Goal: Navigation & Orientation: Find specific page/section

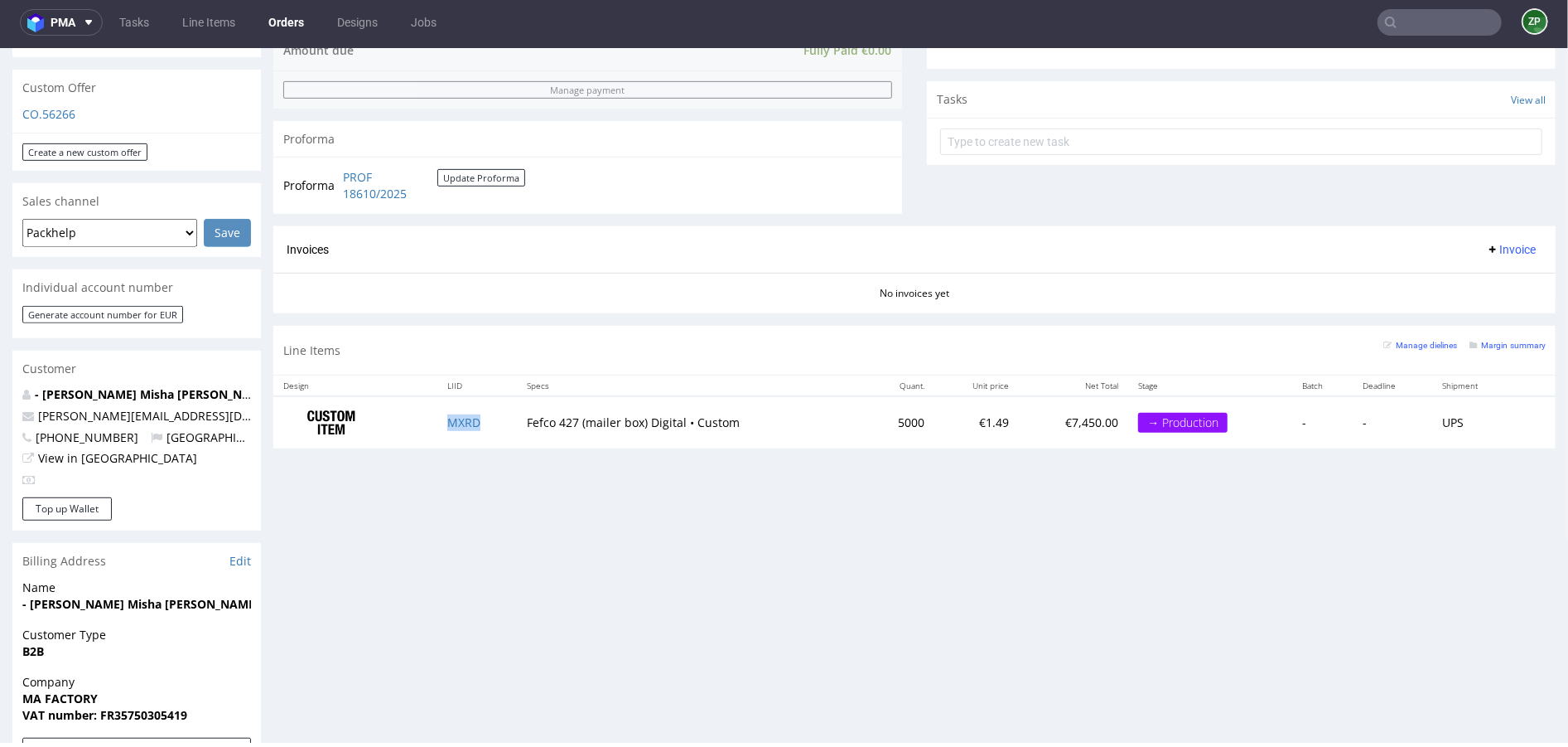
scroll to position [781, 0]
click at [362, 13] on link "Designs" at bounding box center [358, 23] width 61 height 27
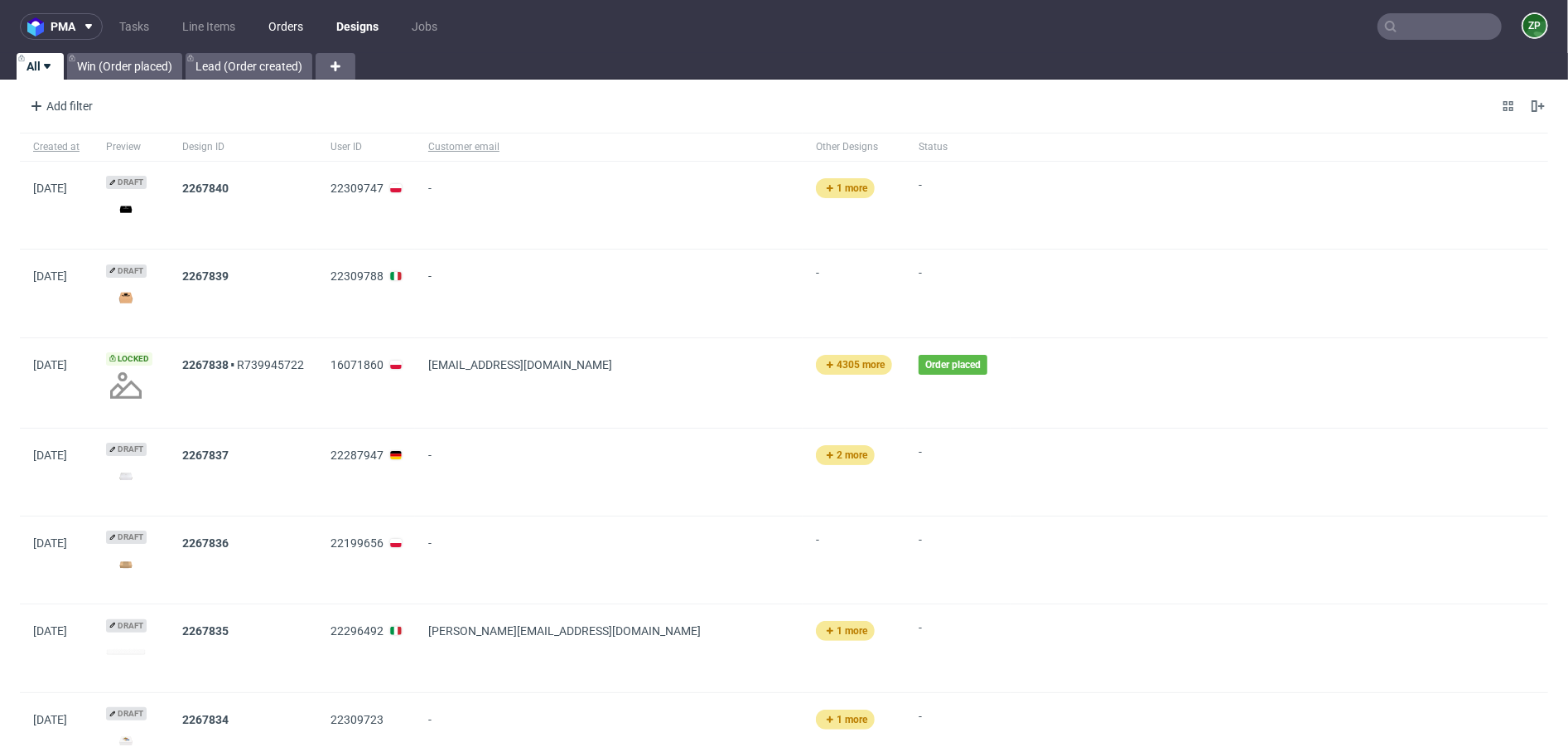
click at [279, 23] on link "Orders" at bounding box center [285, 27] width 54 height 27
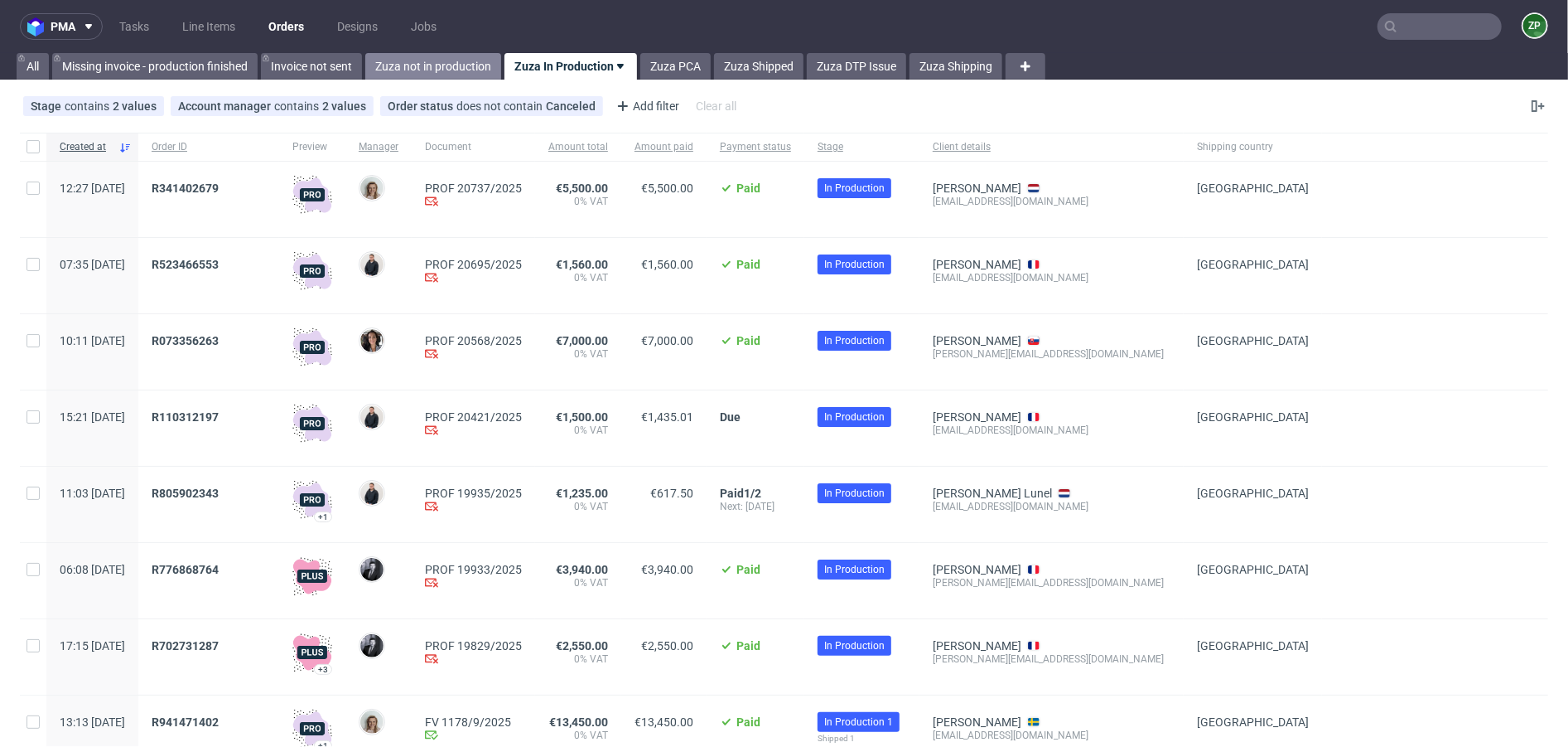
click at [437, 66] on link "Zuza not in production" at bounding box center [433, 67] width 136 height 27
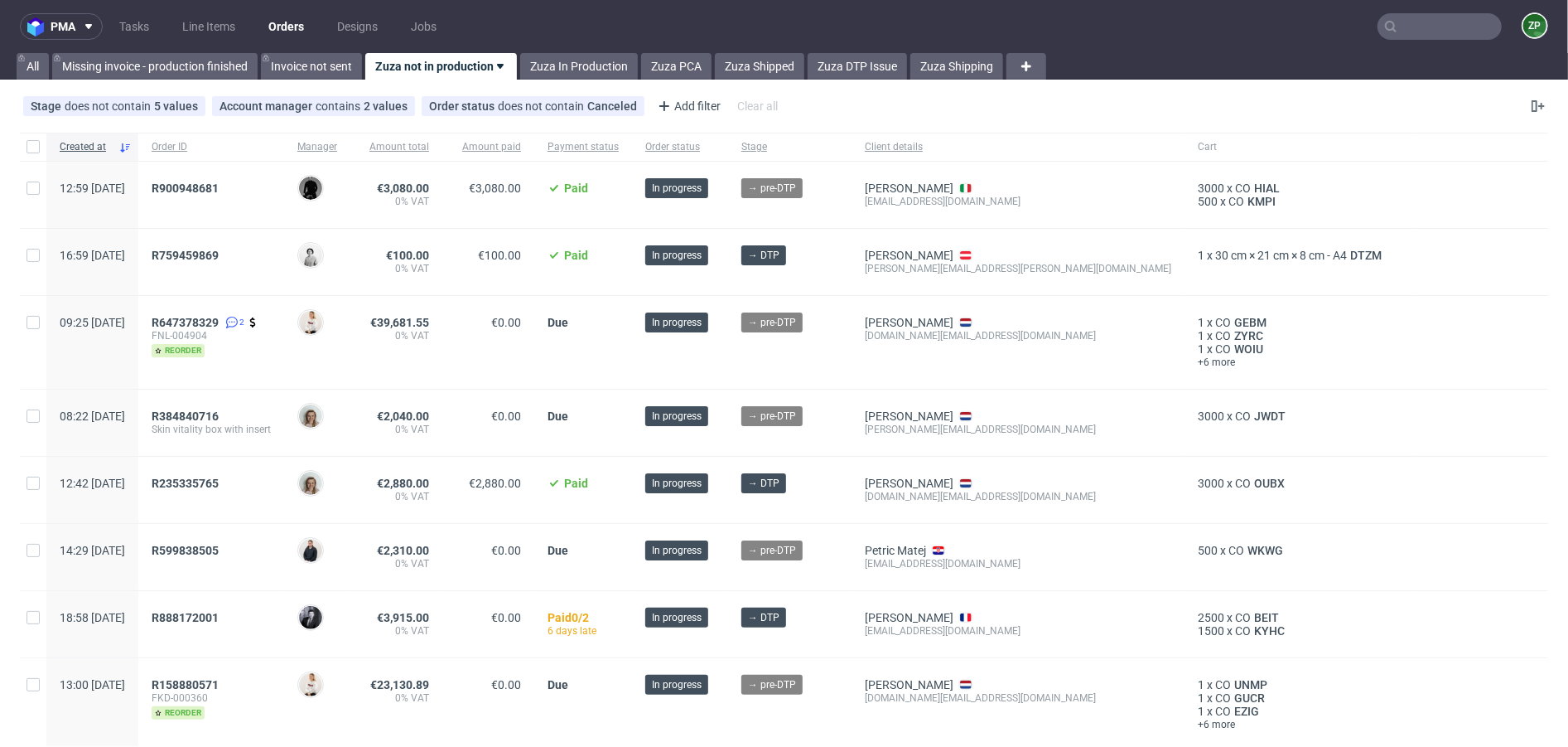
click at [1384, 22] on icon at bounding box center [1391, 27] width 13 height 13
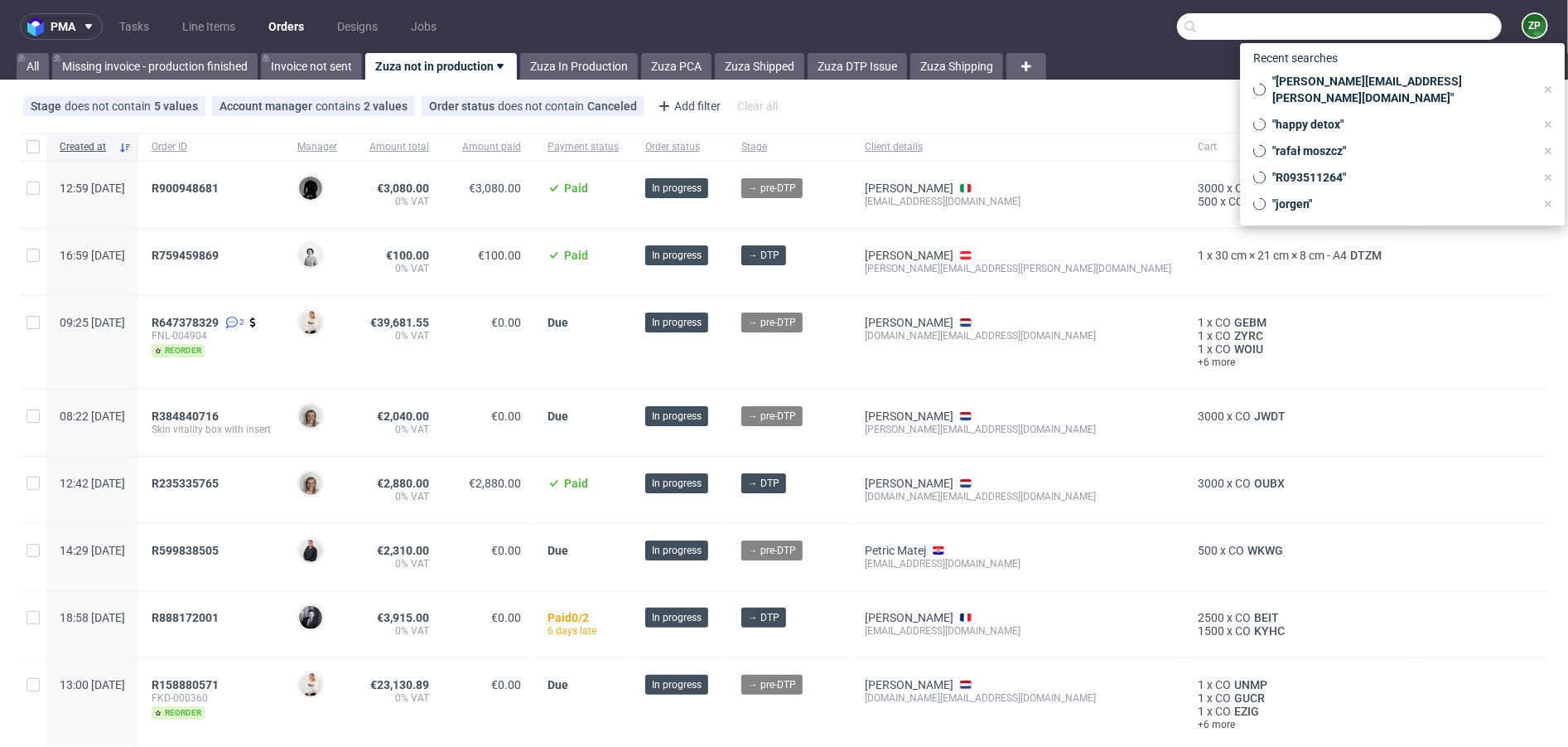
click at [1392, 31] on input "text" at bounding box center [1339, 27] width 324 height 27
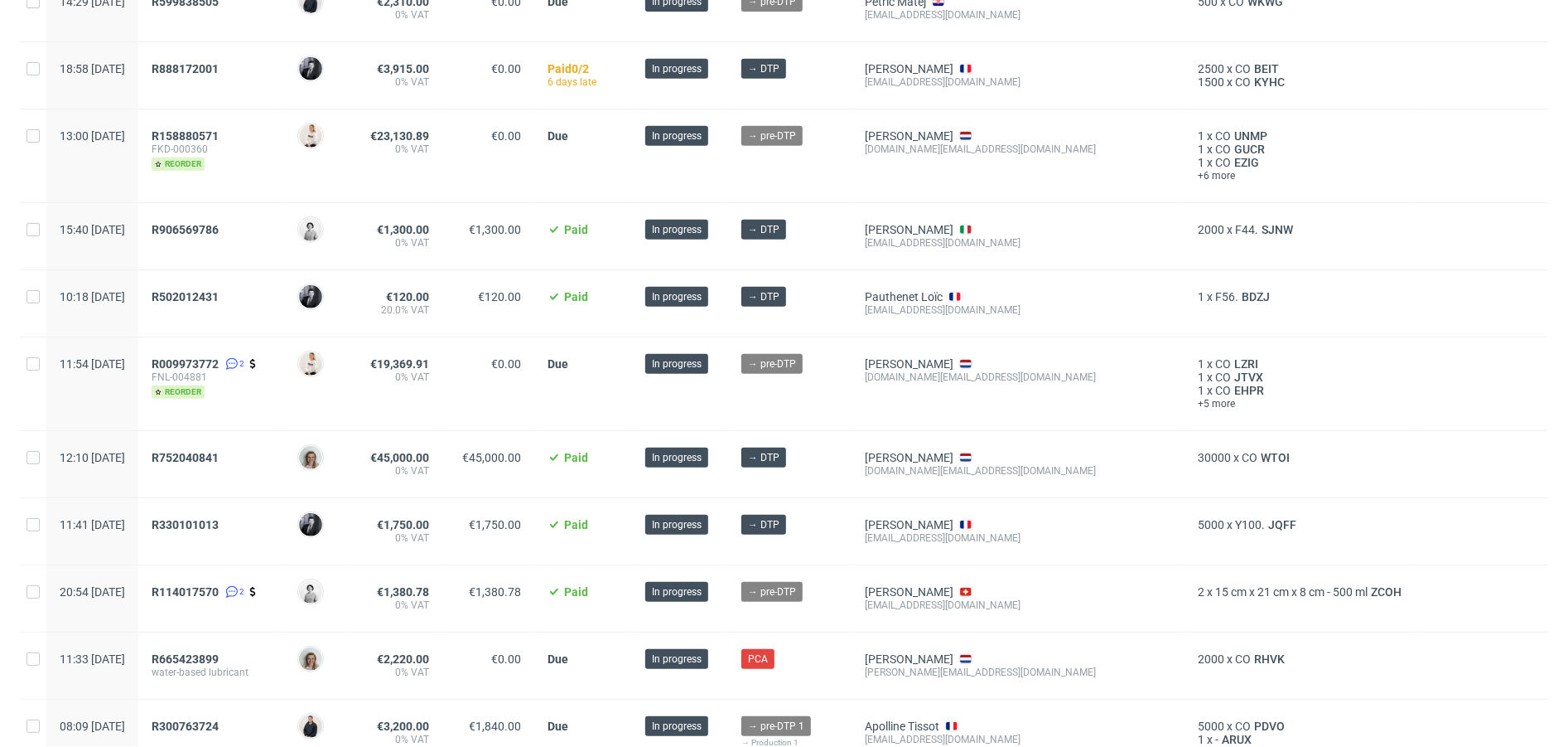
scroll to position [551, 0]
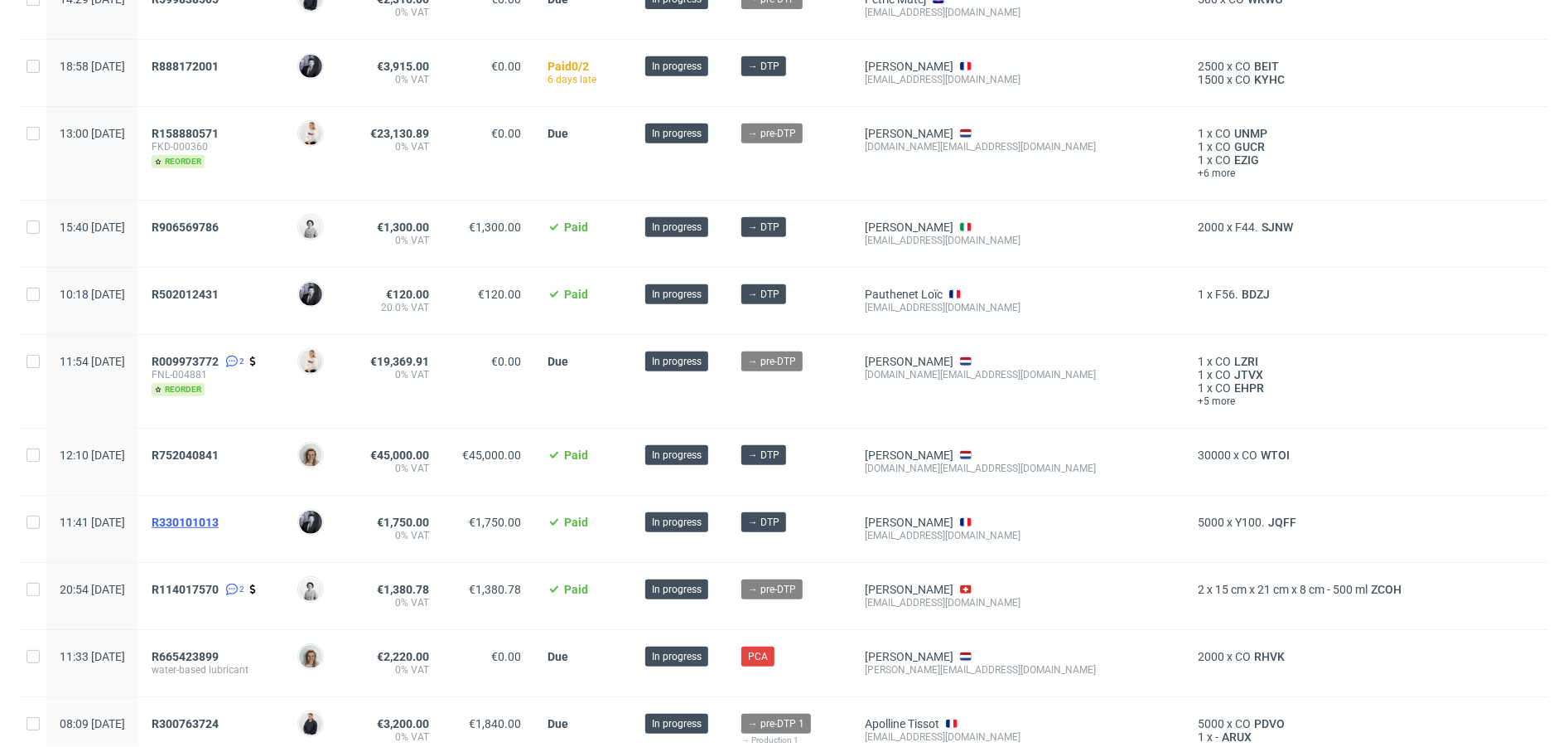
click at [219, 516] on span "R330101013" at bounding box center [185, 522] width 68 height 13
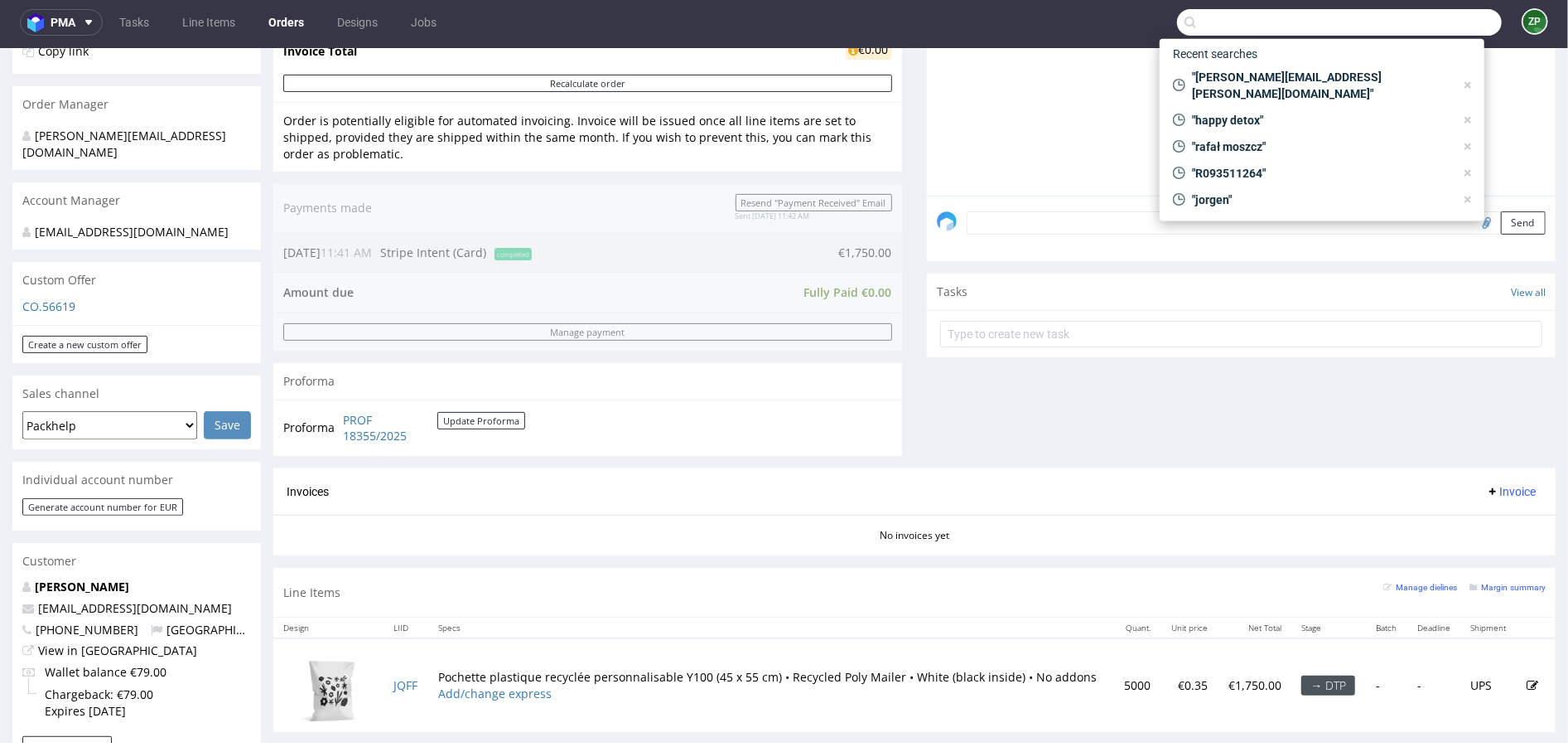
scroll to position [487, 0]
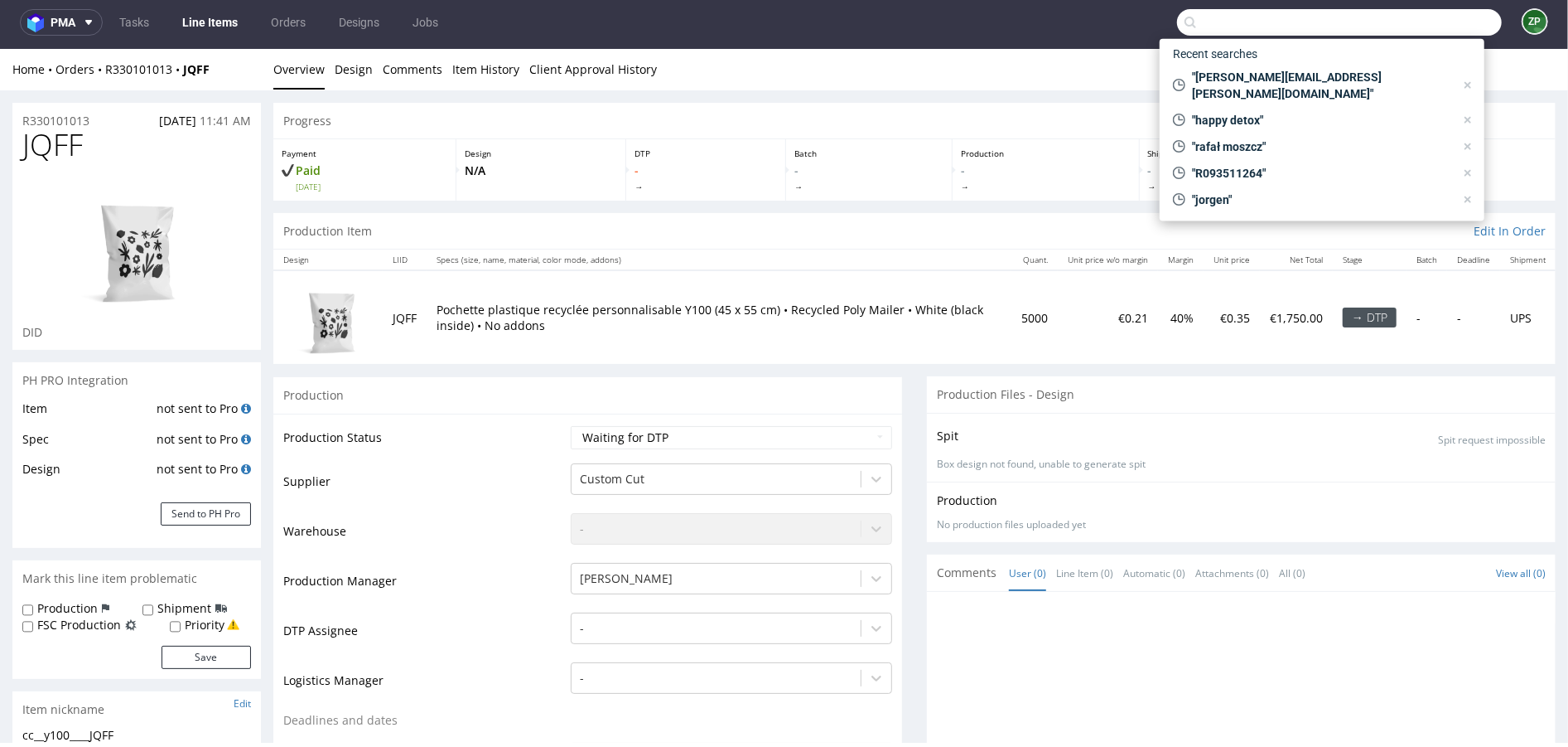
click at [1202, 17] on input "text" at bounding box center [1339, 23] width 324 height 27
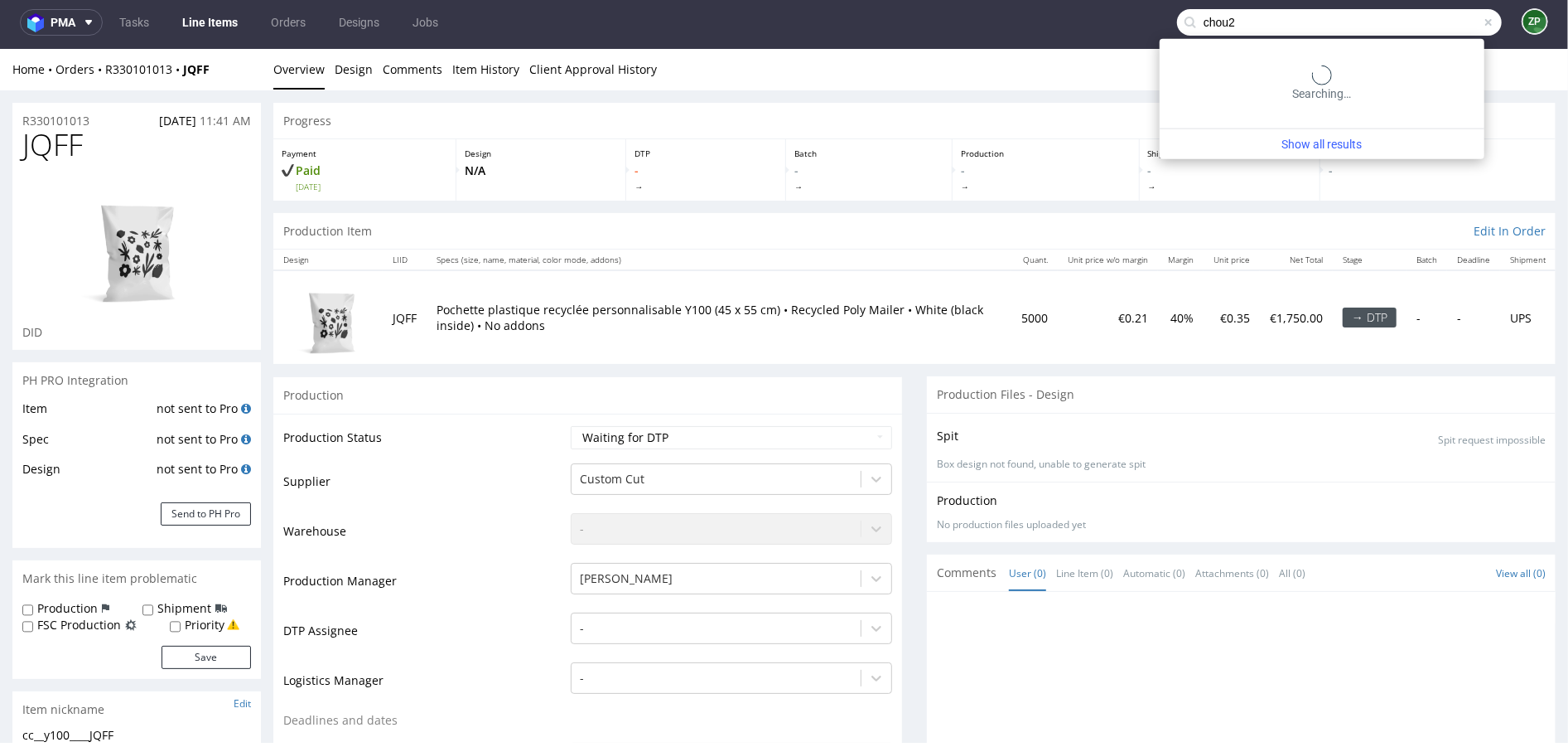
type input "chou2"
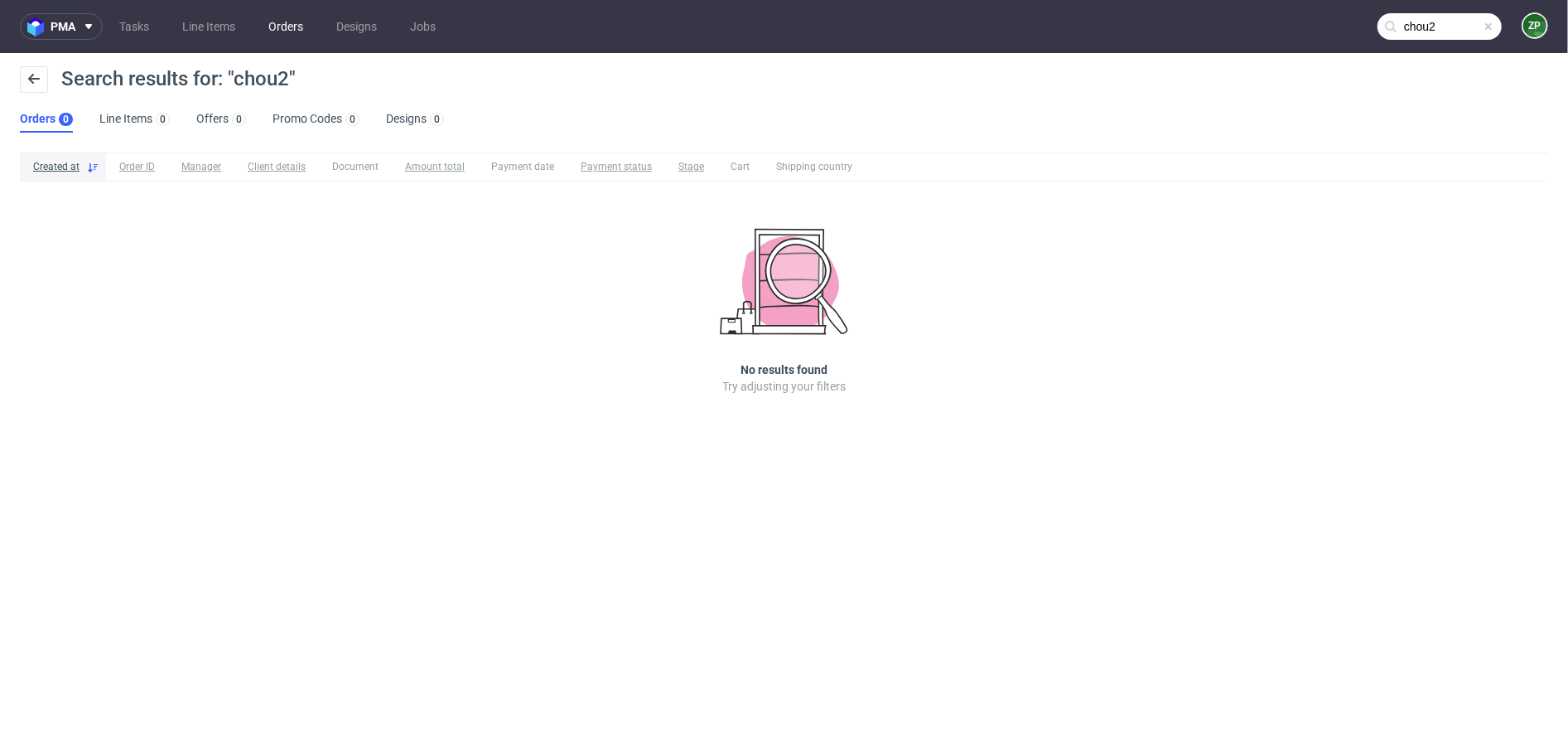
click at [284, 28] on link "Orders" at bounding box center [285, 27] width 54 height 27
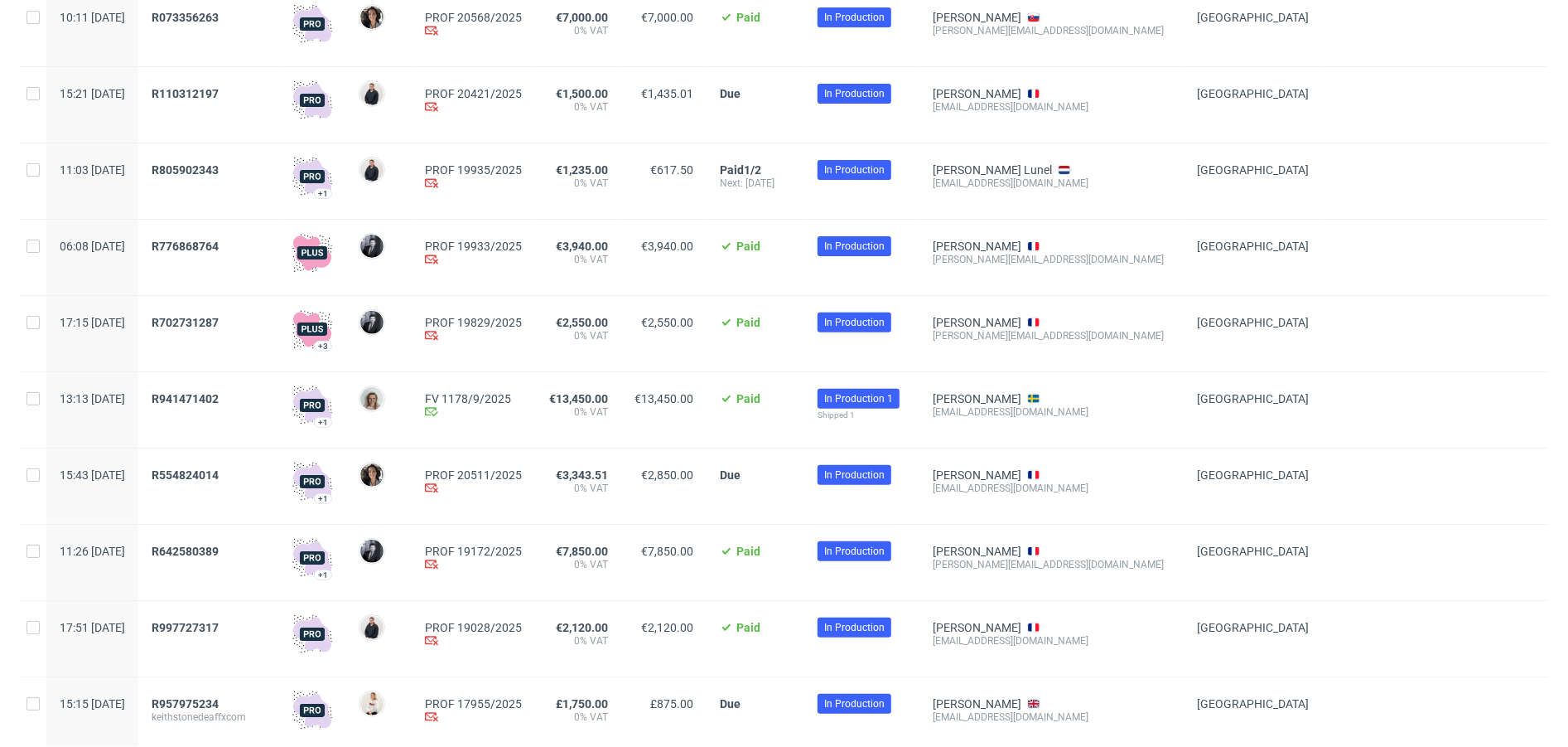
scroll to position [325, 0]
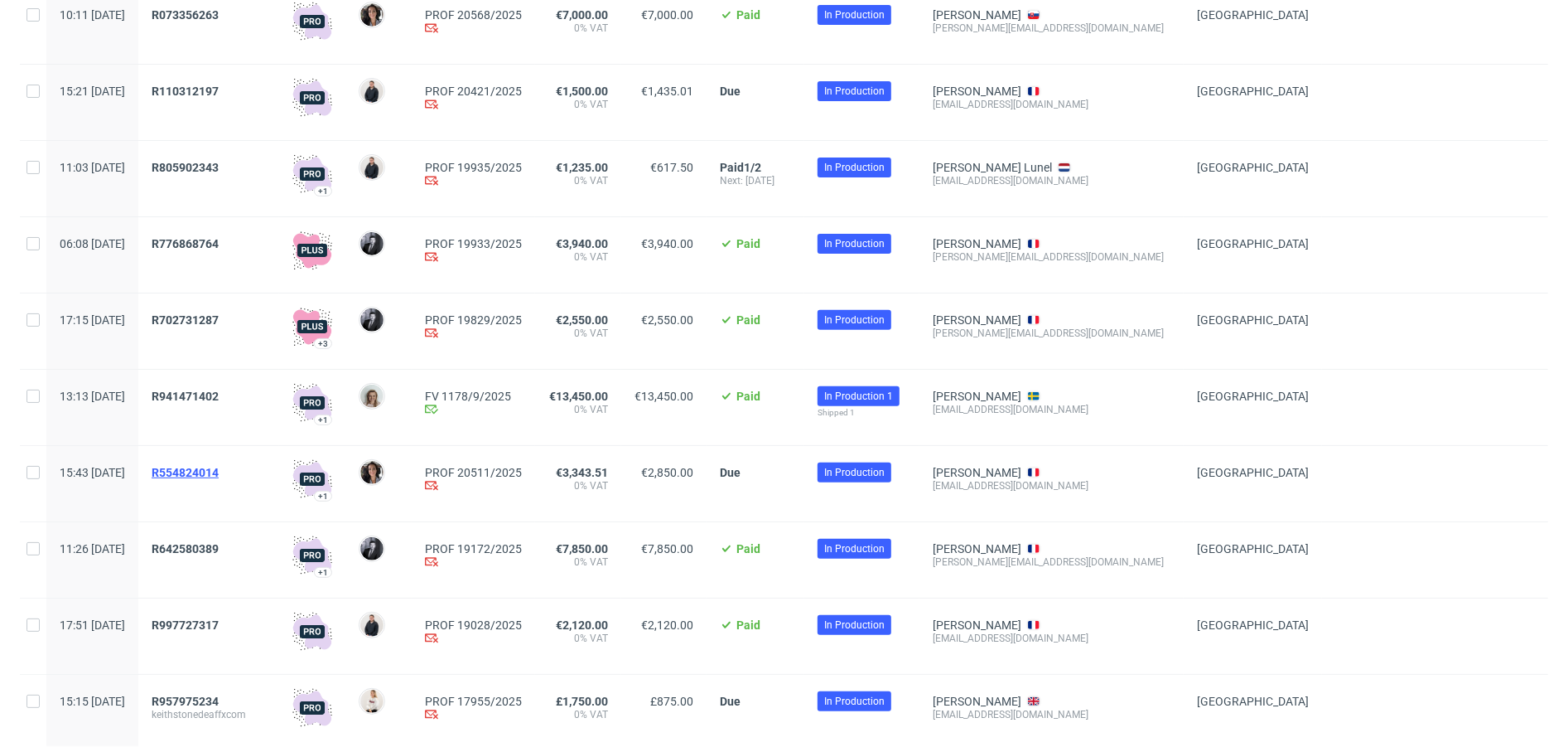
click at [219, 472] on span "R554824014" at bounding box center [185, 472] width 68 height 13
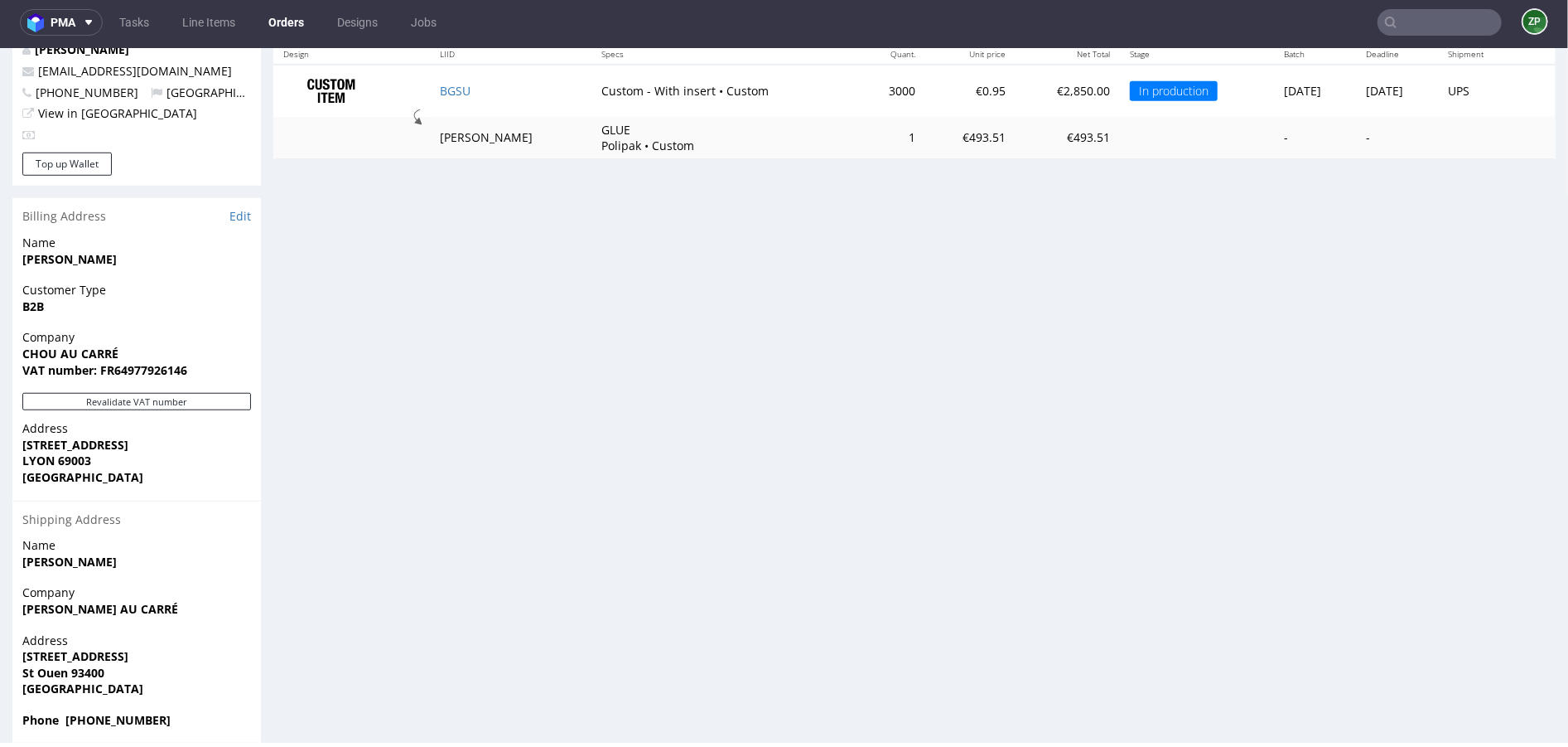
scroll to position [926, 0]
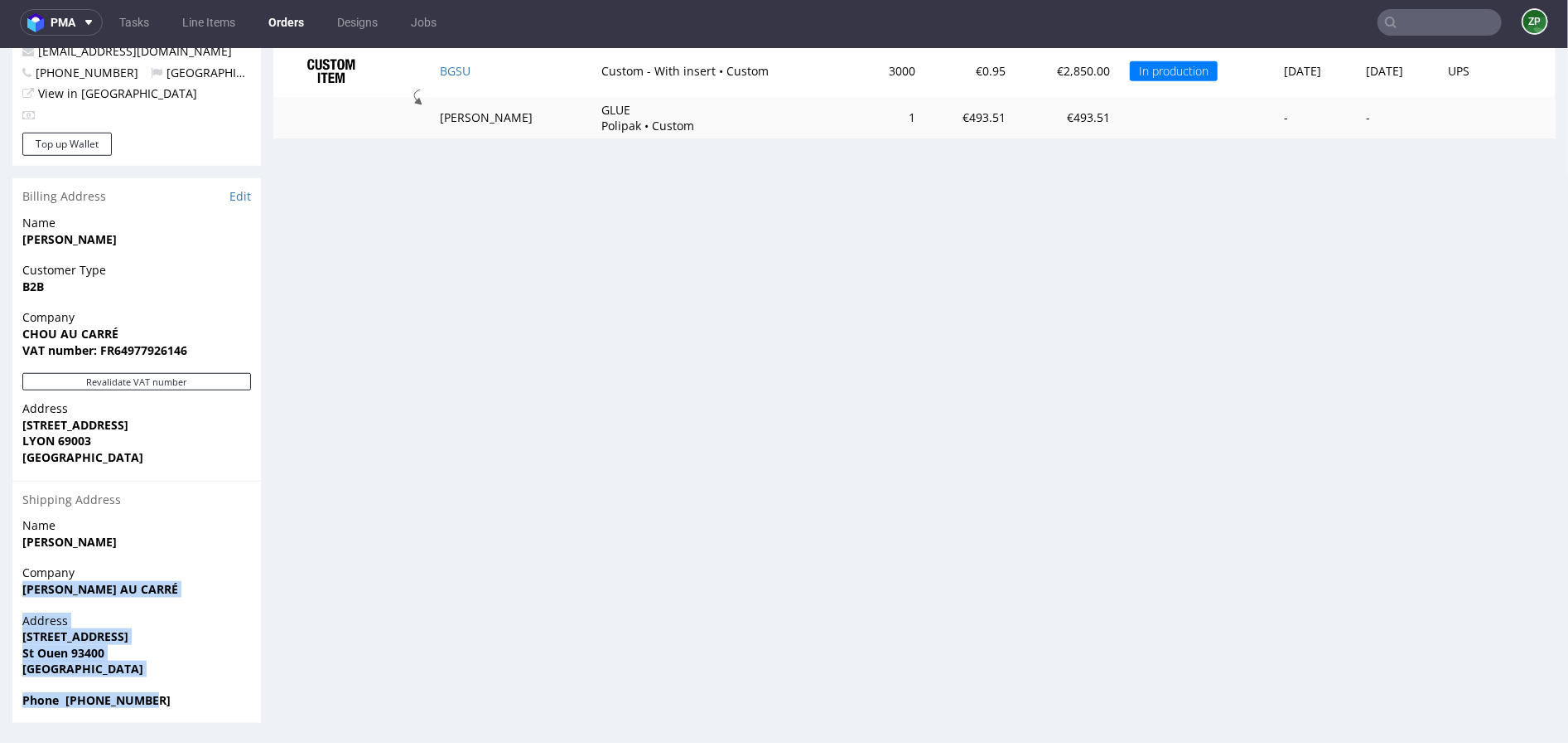
drag, startPoint x: 154, startPoint y: 697, endPoint x: 14, endPoint y: 585, distance: 179.3
click at [14, 585] on section "Billing Address Edit Name Victoria ADJANOHOUN Customer Type B2B Company CHOU AU…" at bounding box center [136, 449] width 248 height 544
copy section "Victoria ADJANOHOUN - CHOU AU CARRÉ Address 12 rue Palouzié St Ouen 93400 Franc…"
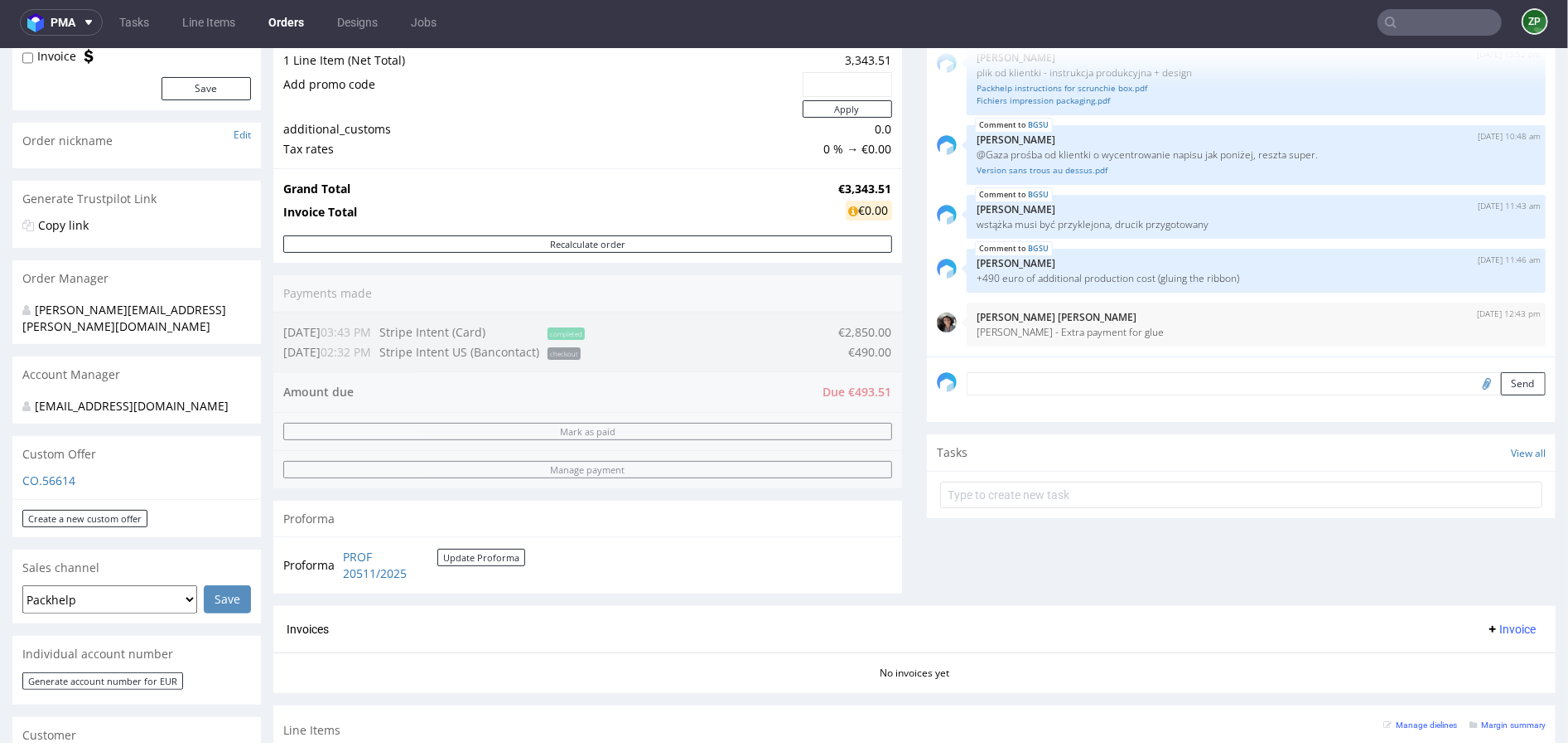
scroll to position [0, 0]
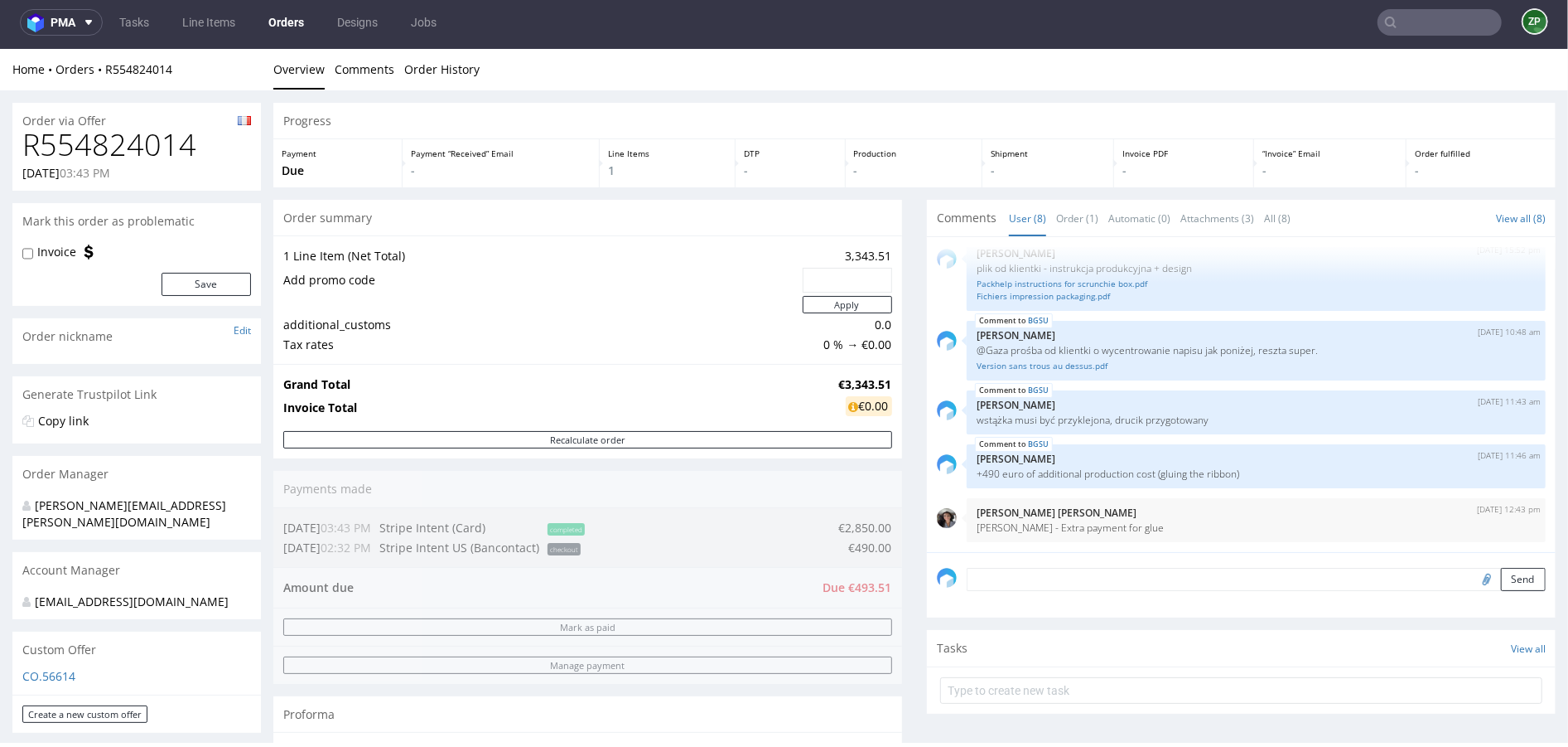
click at [300, 6] on nav "pma Tasks Line Items Orders Designs Jobs ZP" at bounding box center [784, 23] width 1568 height 53
click at [298, 10] on link "Orders" at bounding box center [286, 23] width 55 height 27
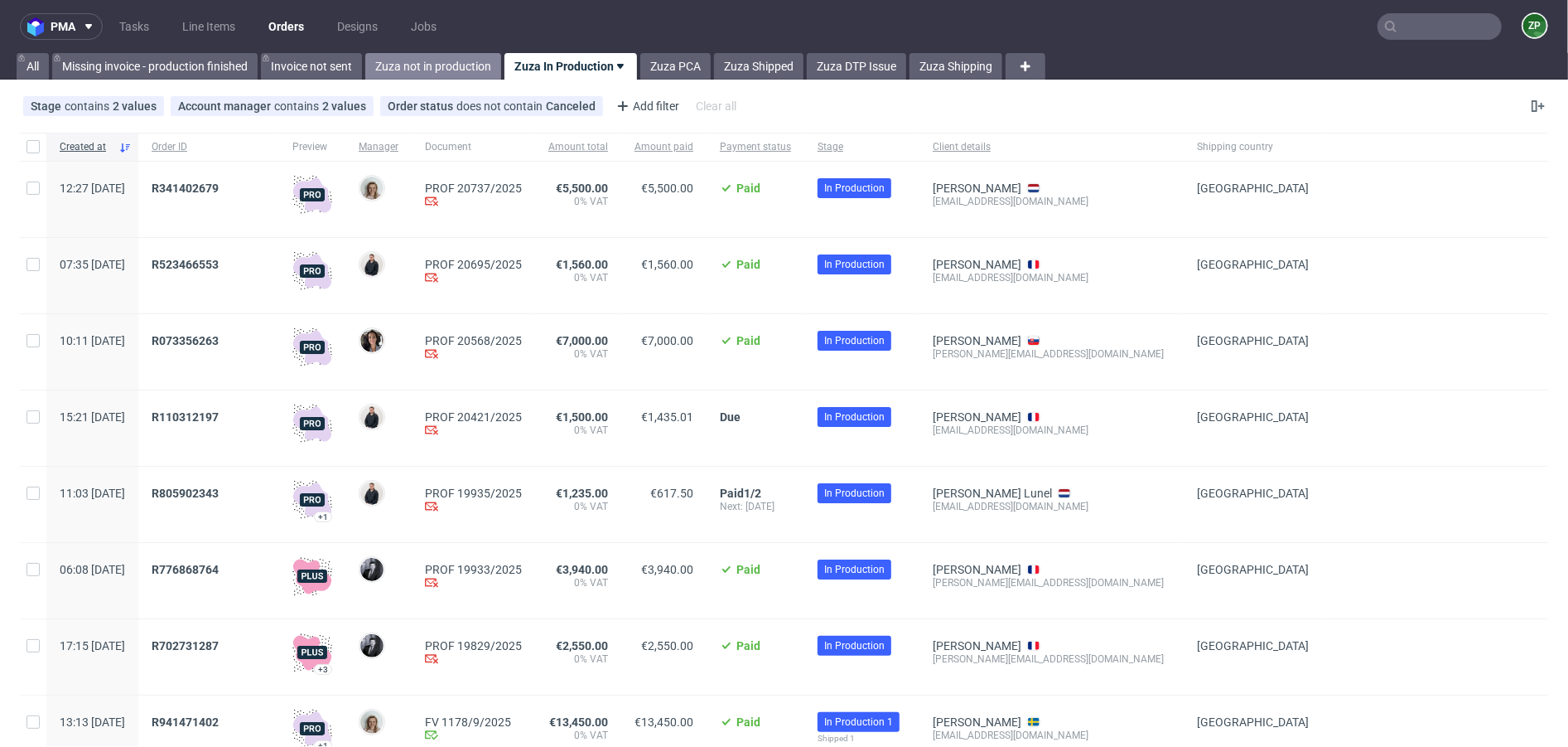
click at [453, 67] on link "Zuza not in production" at bounding box center [433, 67] width 136 height 27
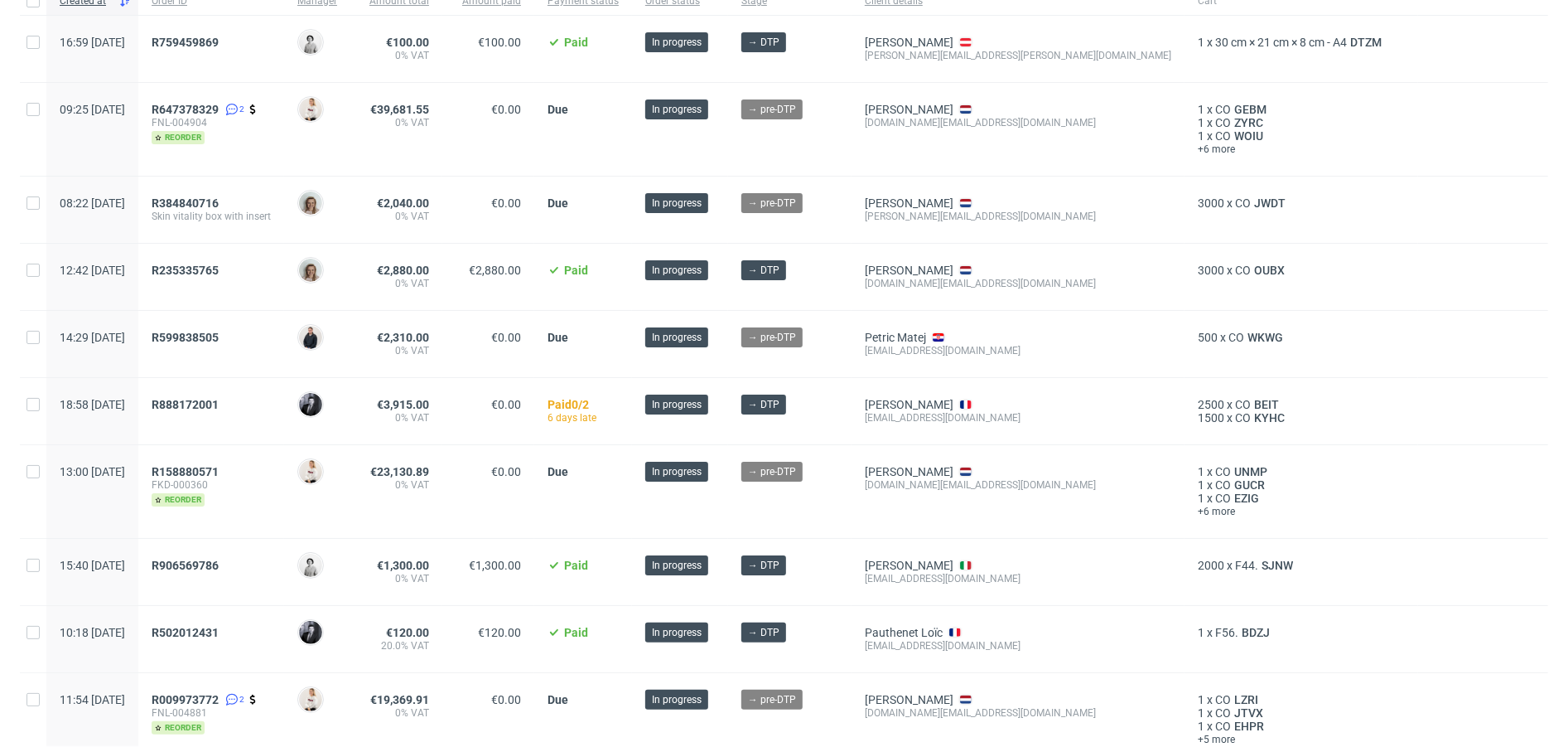
scroll to position [150, 0]
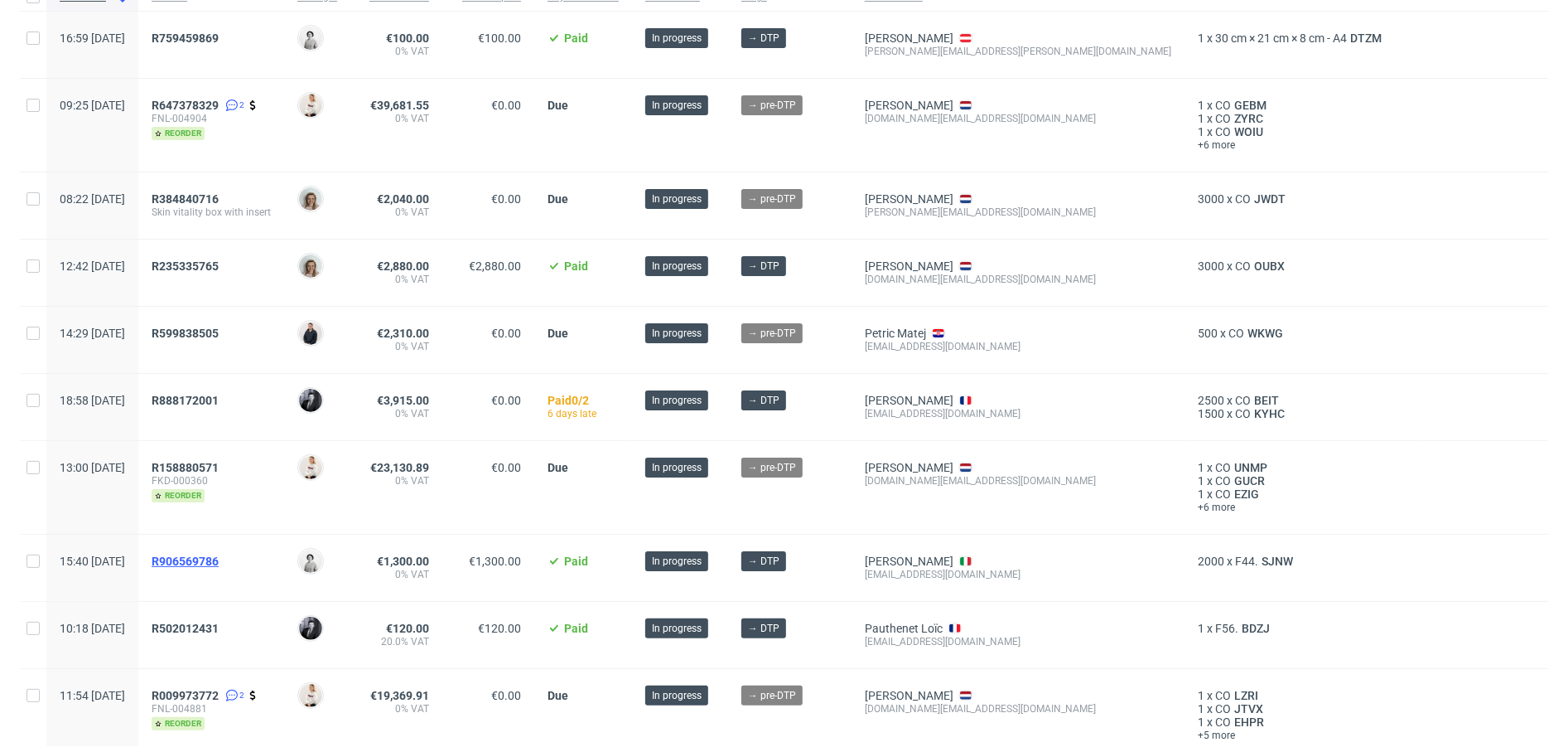
click at [219, 559] on span "R906569786" at bounding box center [185, 561] width 68 height 13
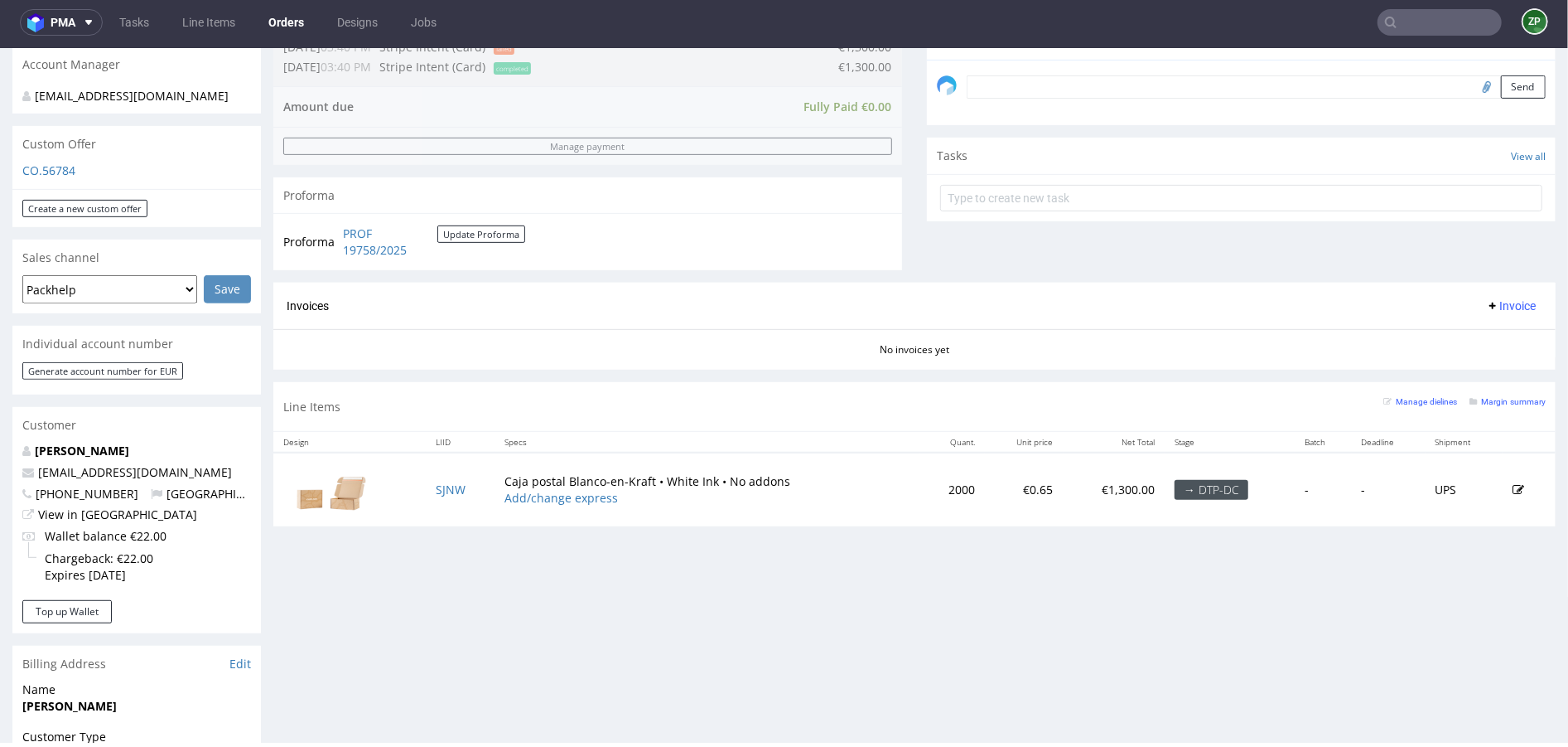
scroll to position [563, 0]
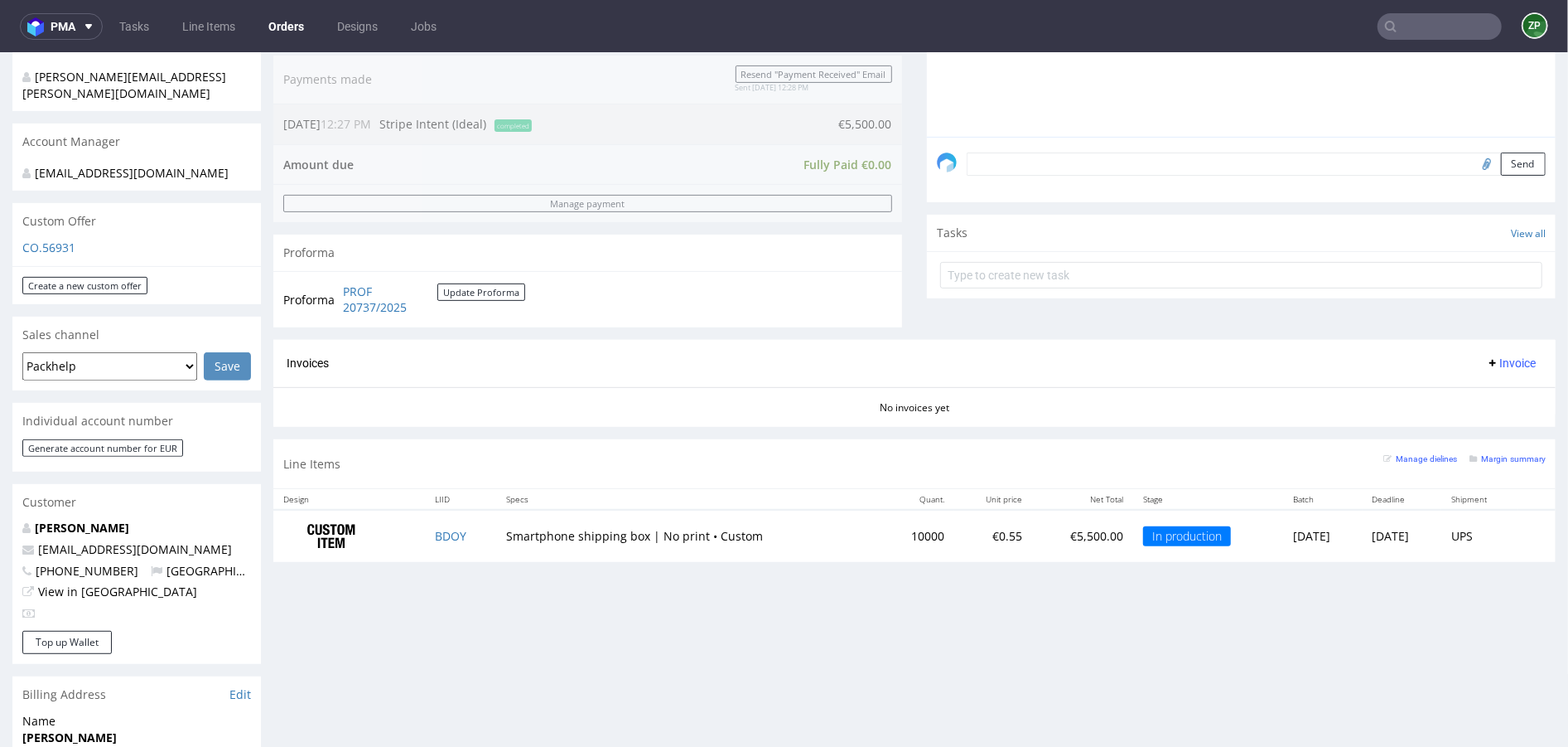
scroll to position [435, 0]
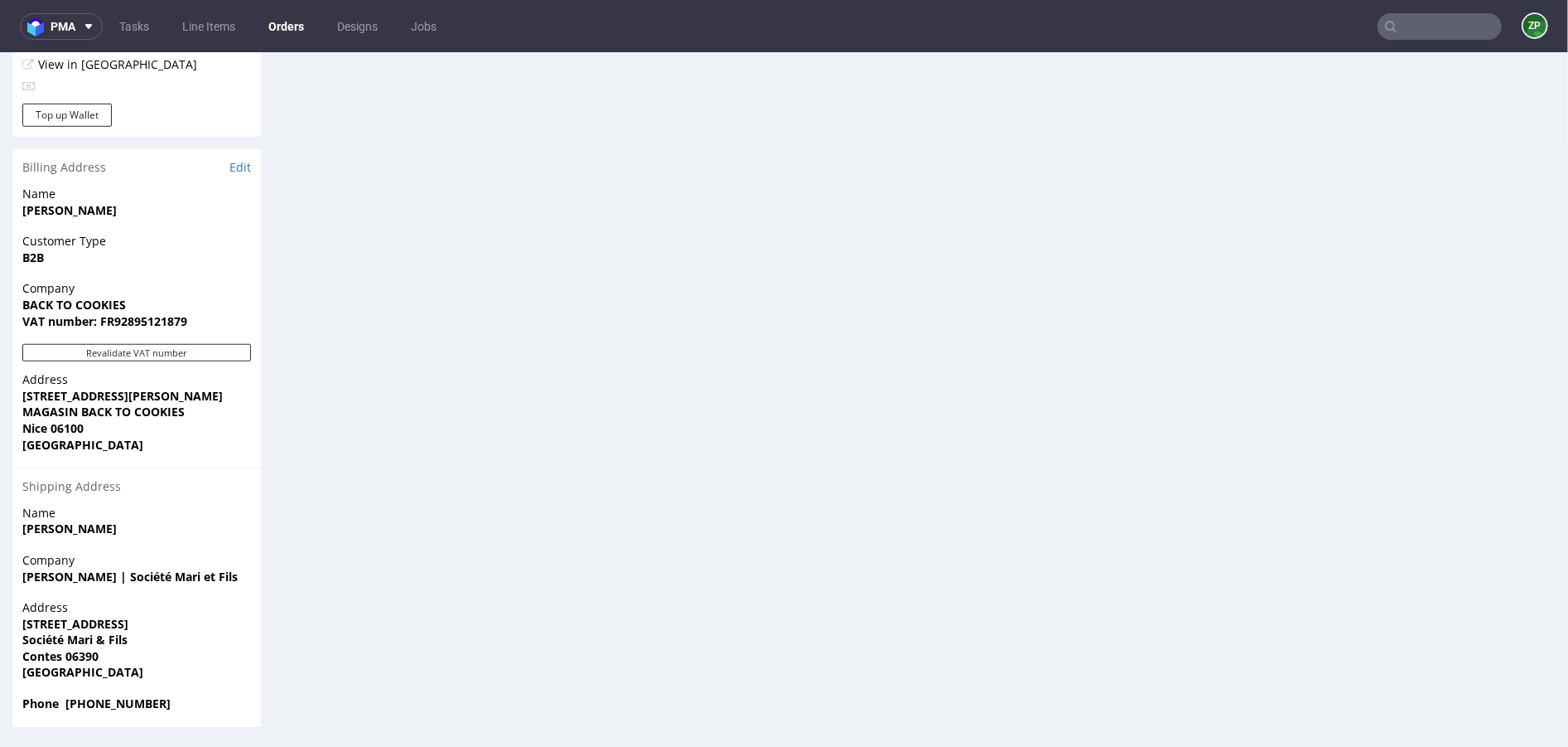
scroll to position [4, 0]
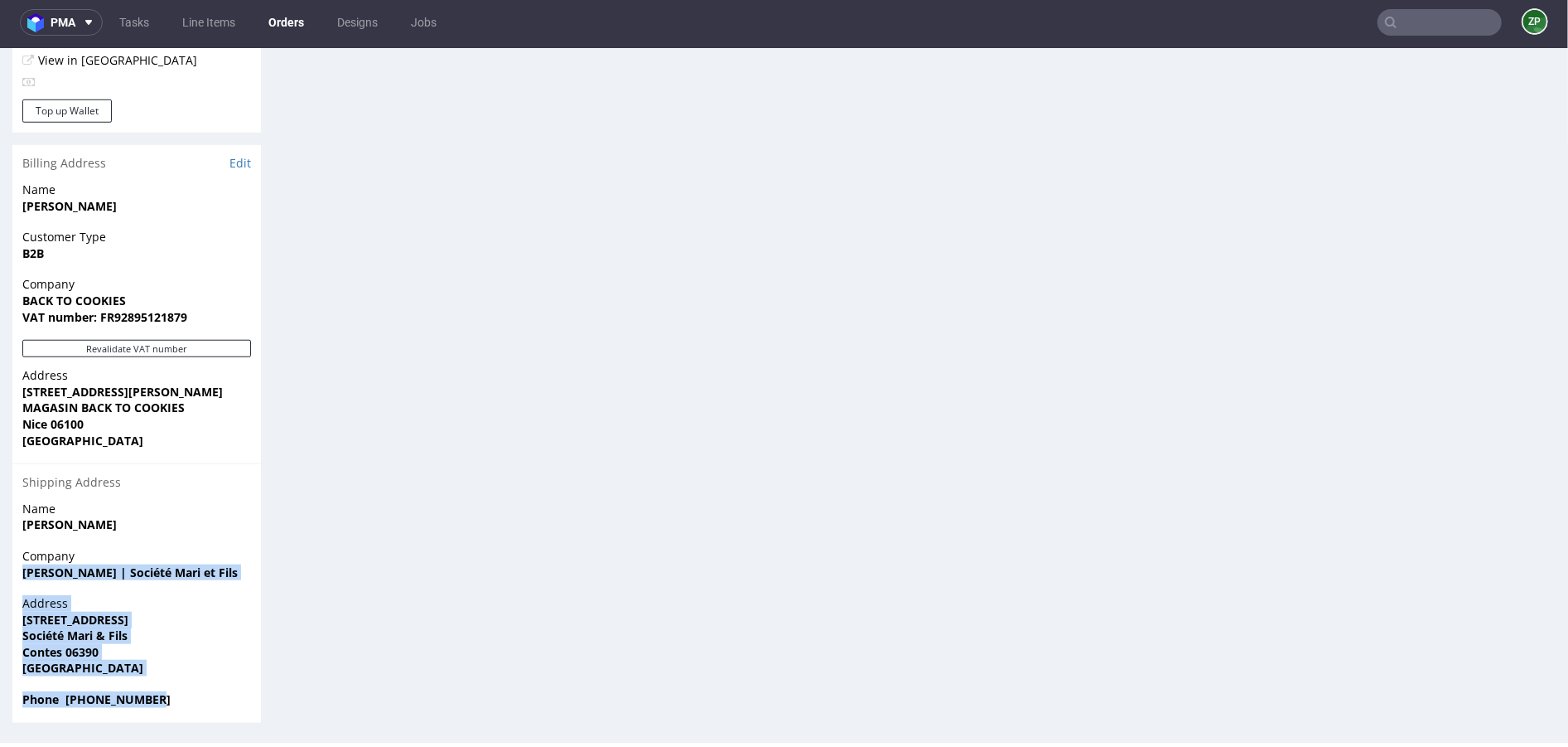
drag, startPoint x: 158, startPoint y: 695, endPoint x: 10, endPoint y: 578, distance: 188.7
copy section "[PERSON_NAME] | Société Mari et Fils Address [STREET_ADDRESS] Phone [PHONE_NUMB…"
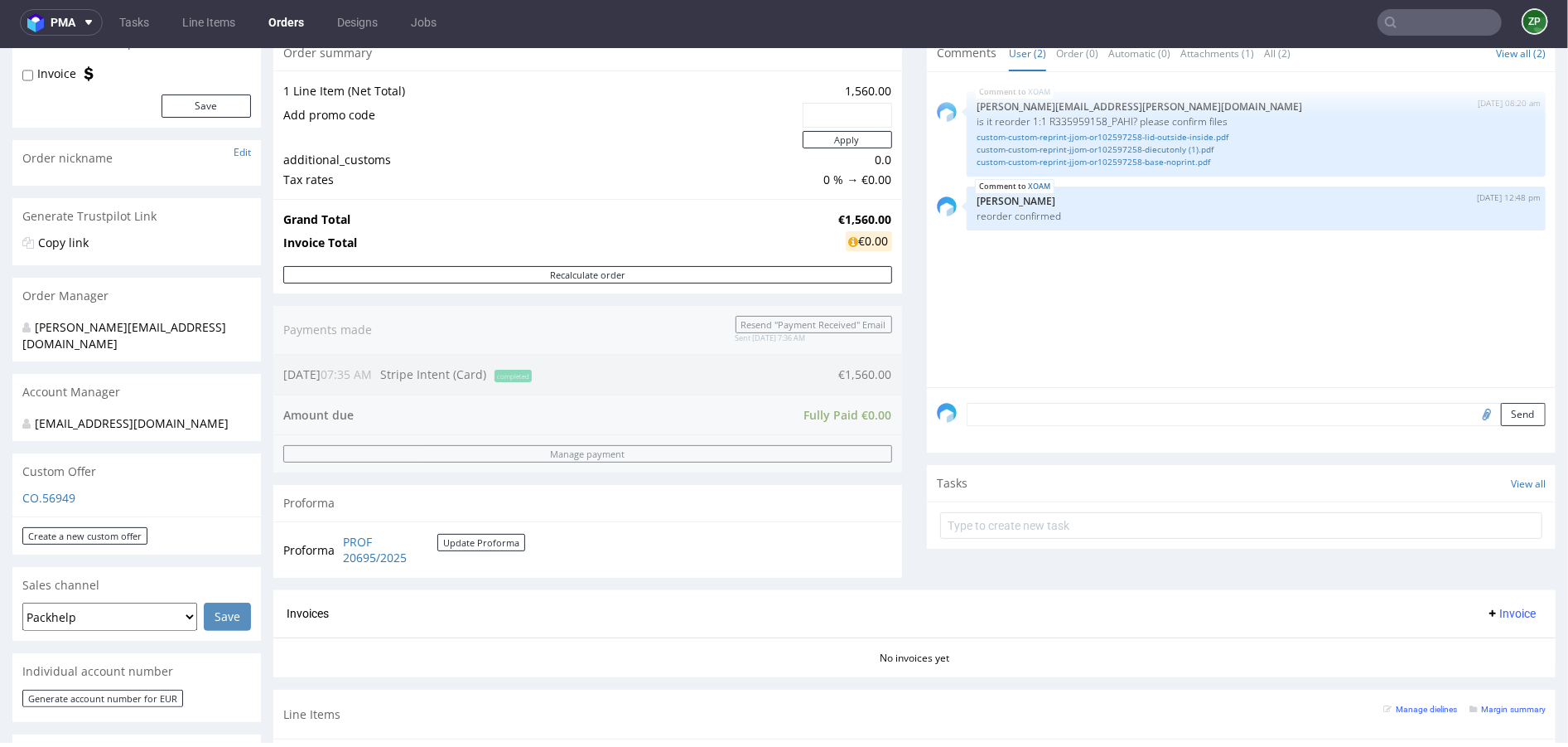
scroll to position [147, 0]
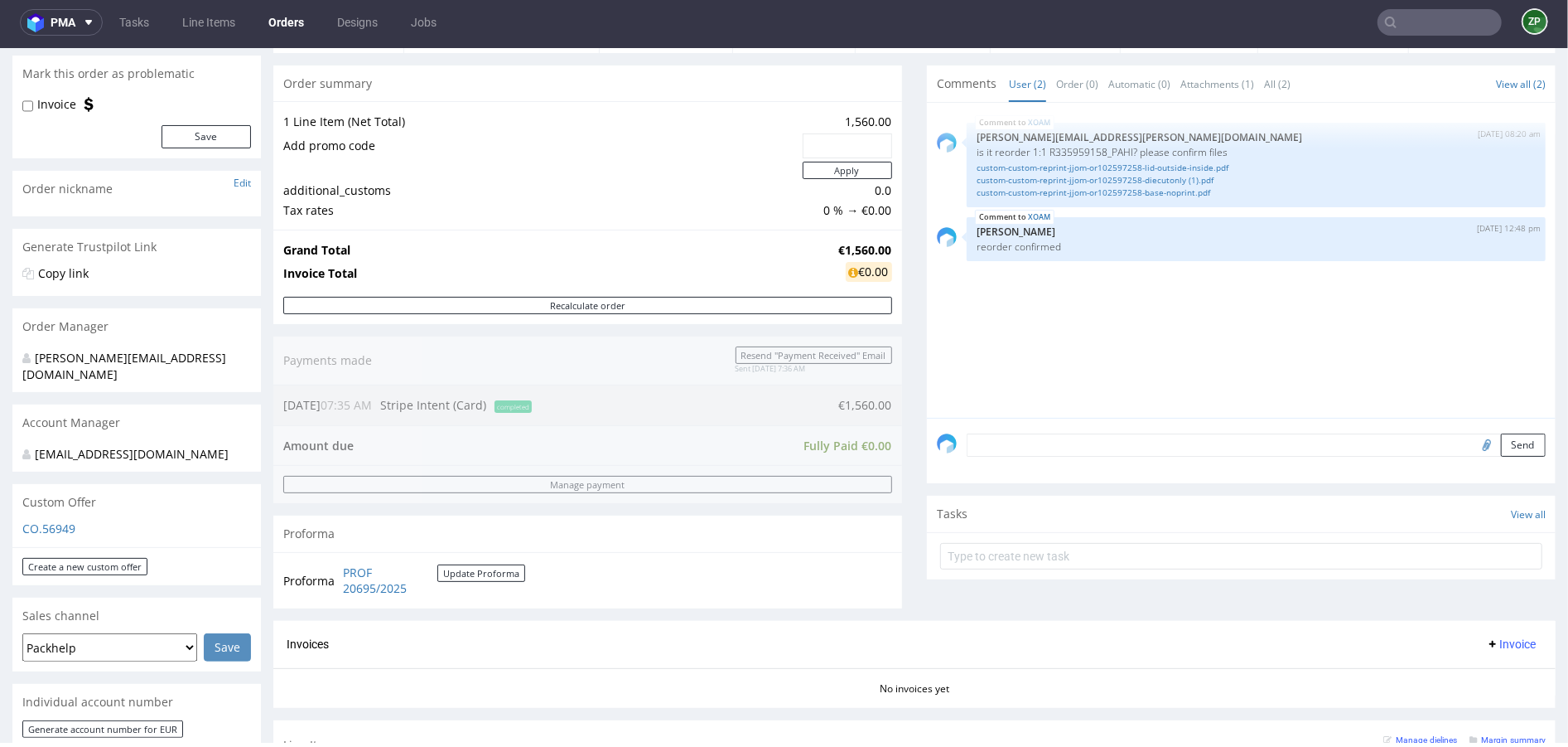
click at [291, 18] on link "Orders" at bounding box center [286, 23] width 55 height 27
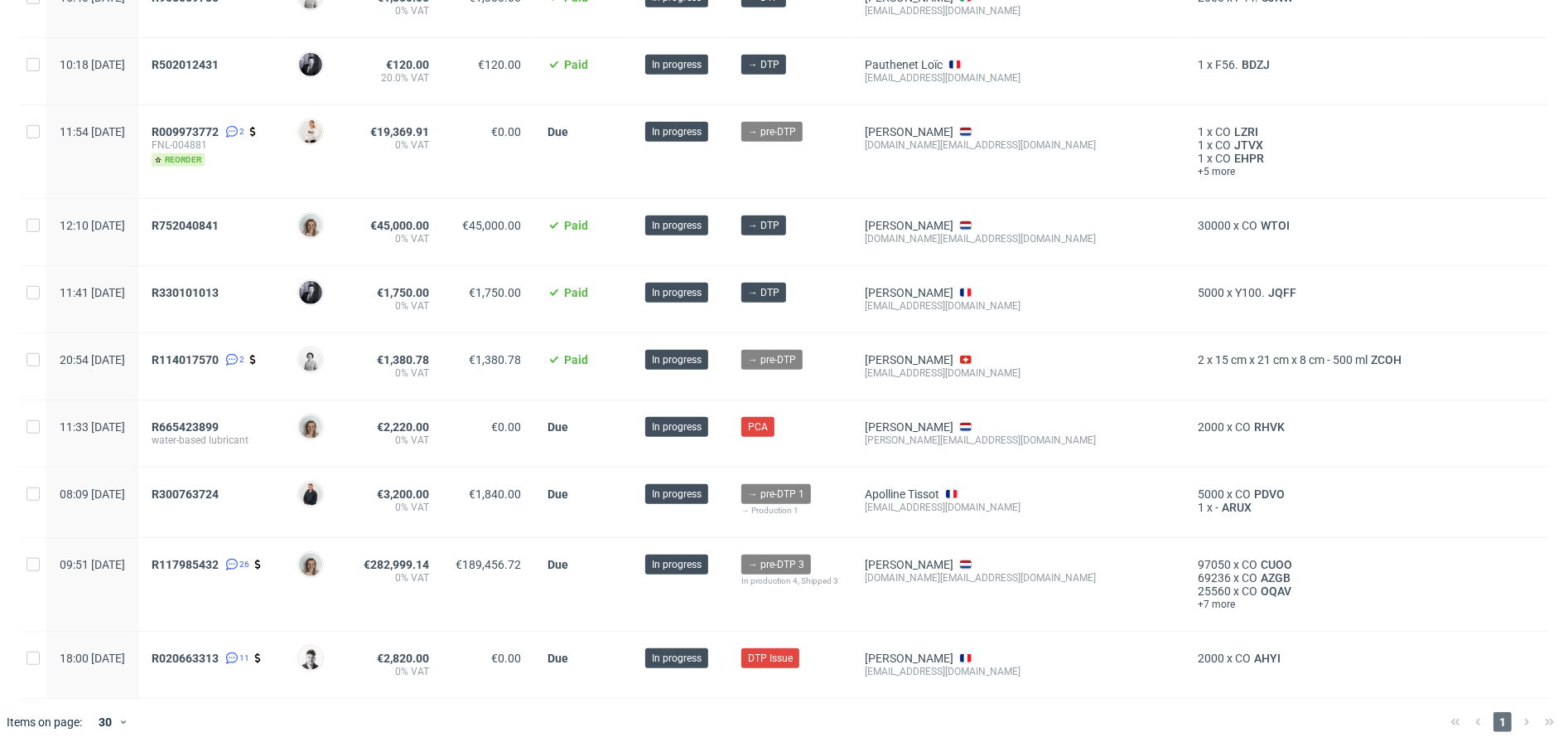
scroll to position [713, 0]
click at [217, 290] on span "R330101013" at bounding box center [185, 293] width 68 height 13
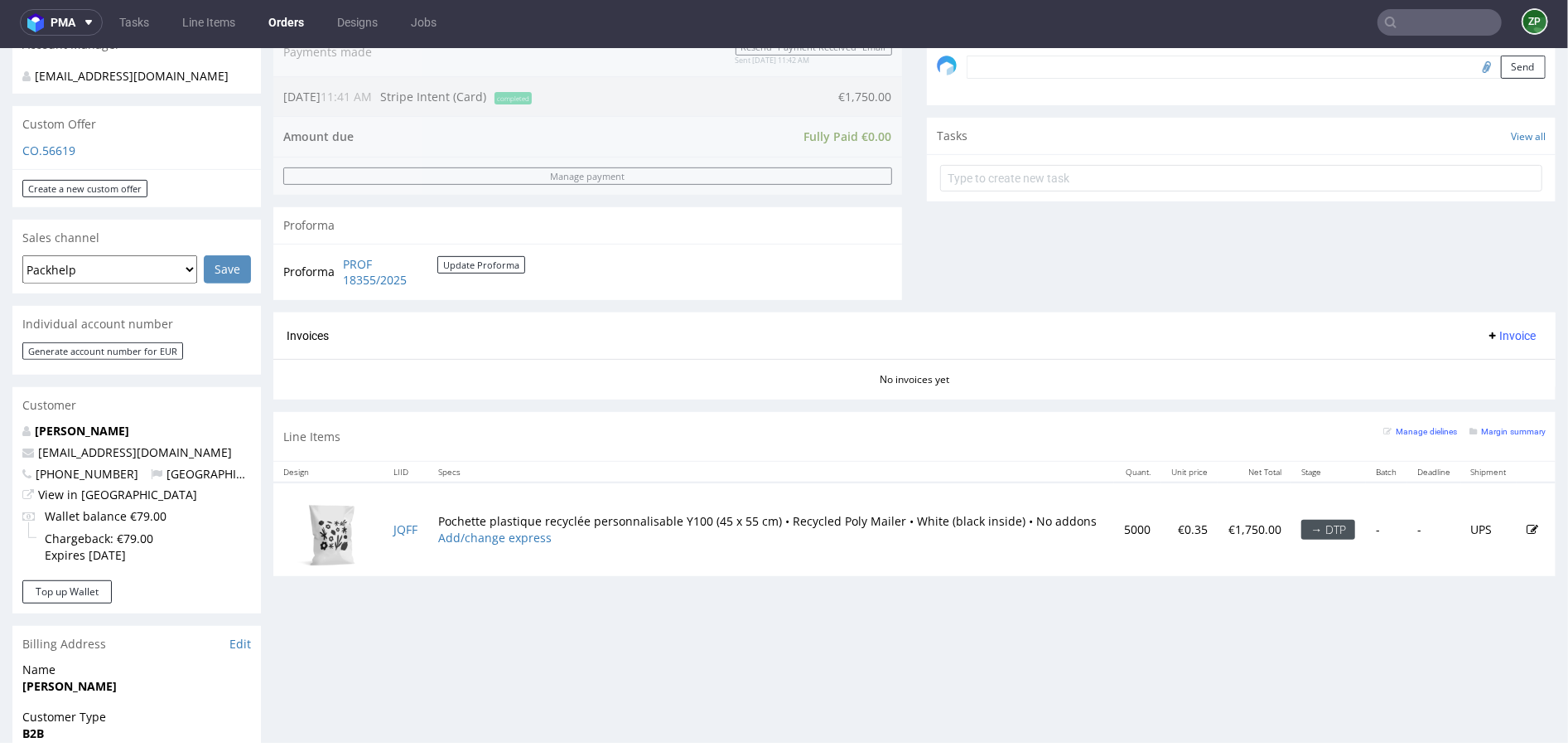
scroll to position [524, 0]
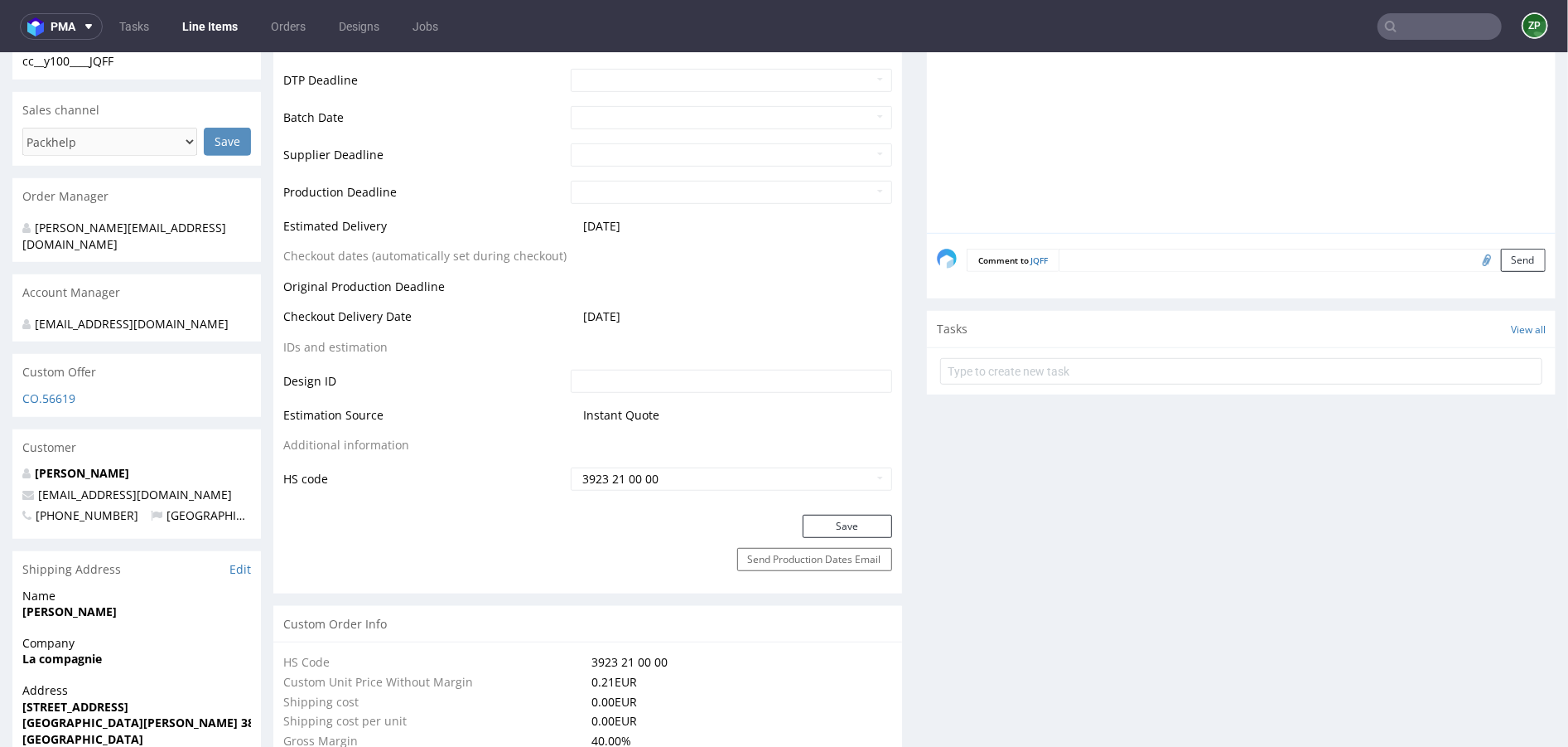
scroll to position [704, 0]
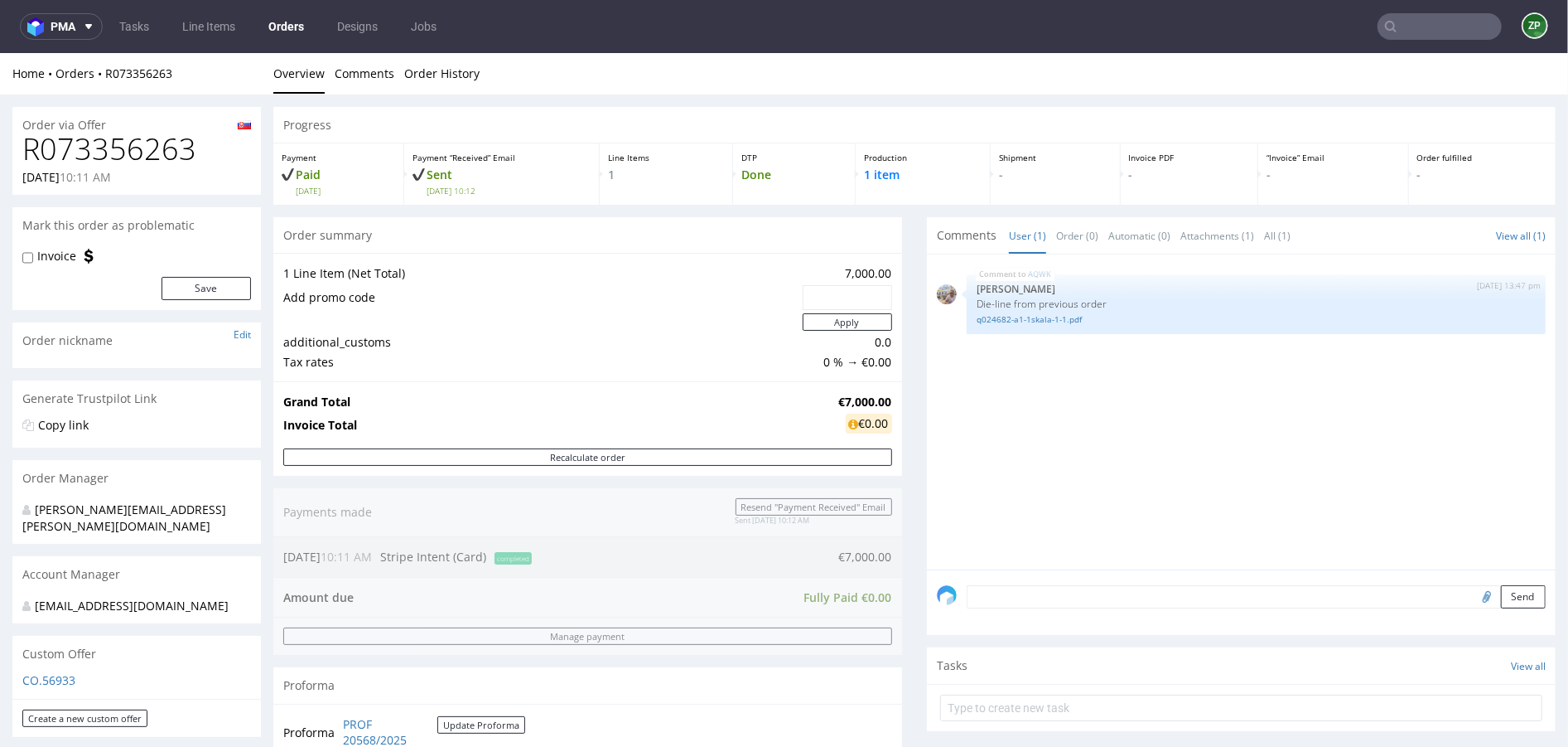
scroll to position [433, 0]
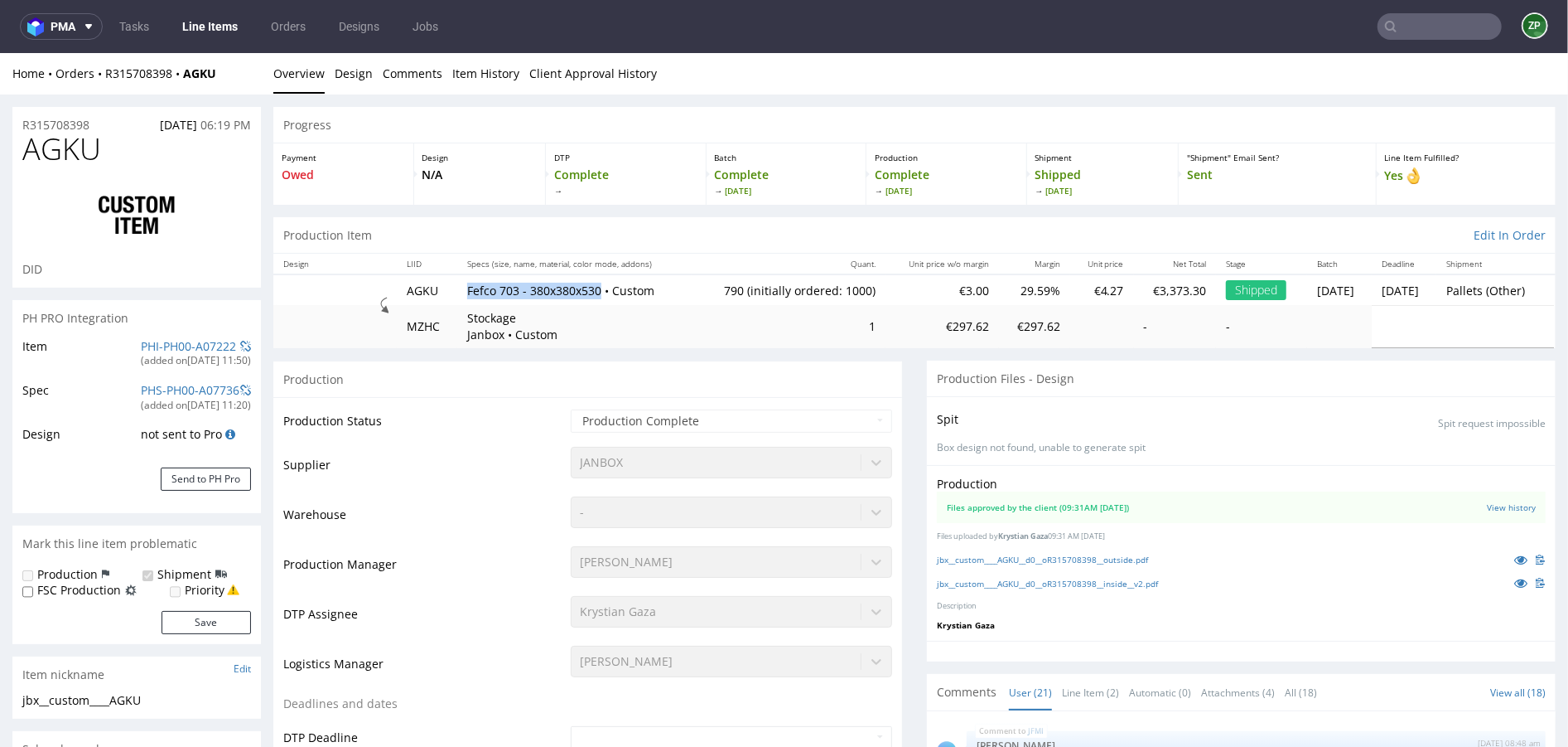
scroll to position [1279, 0]
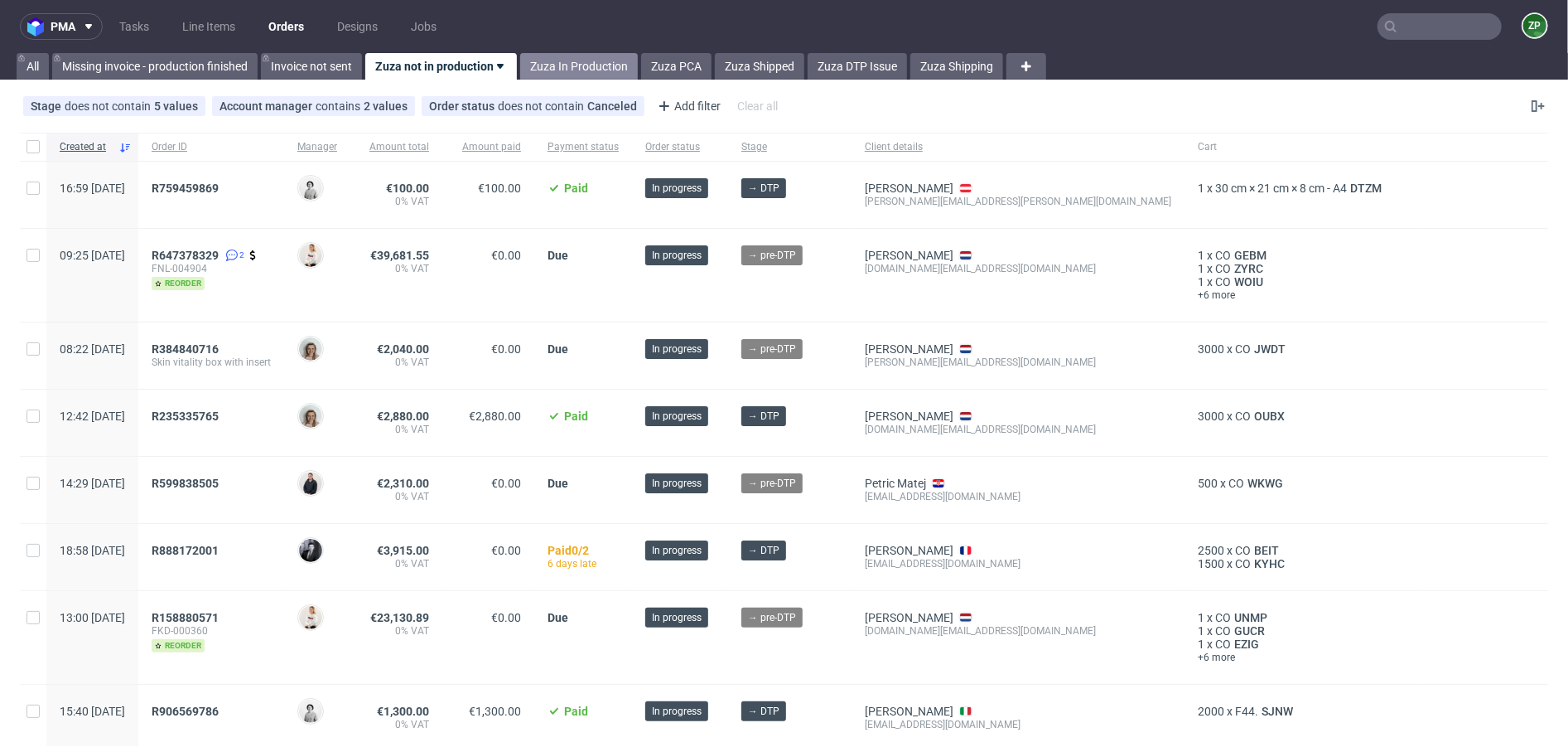
click at [580, 69] on link "Zuza In Production" at bounding box center [579, 67] width 118 height 27
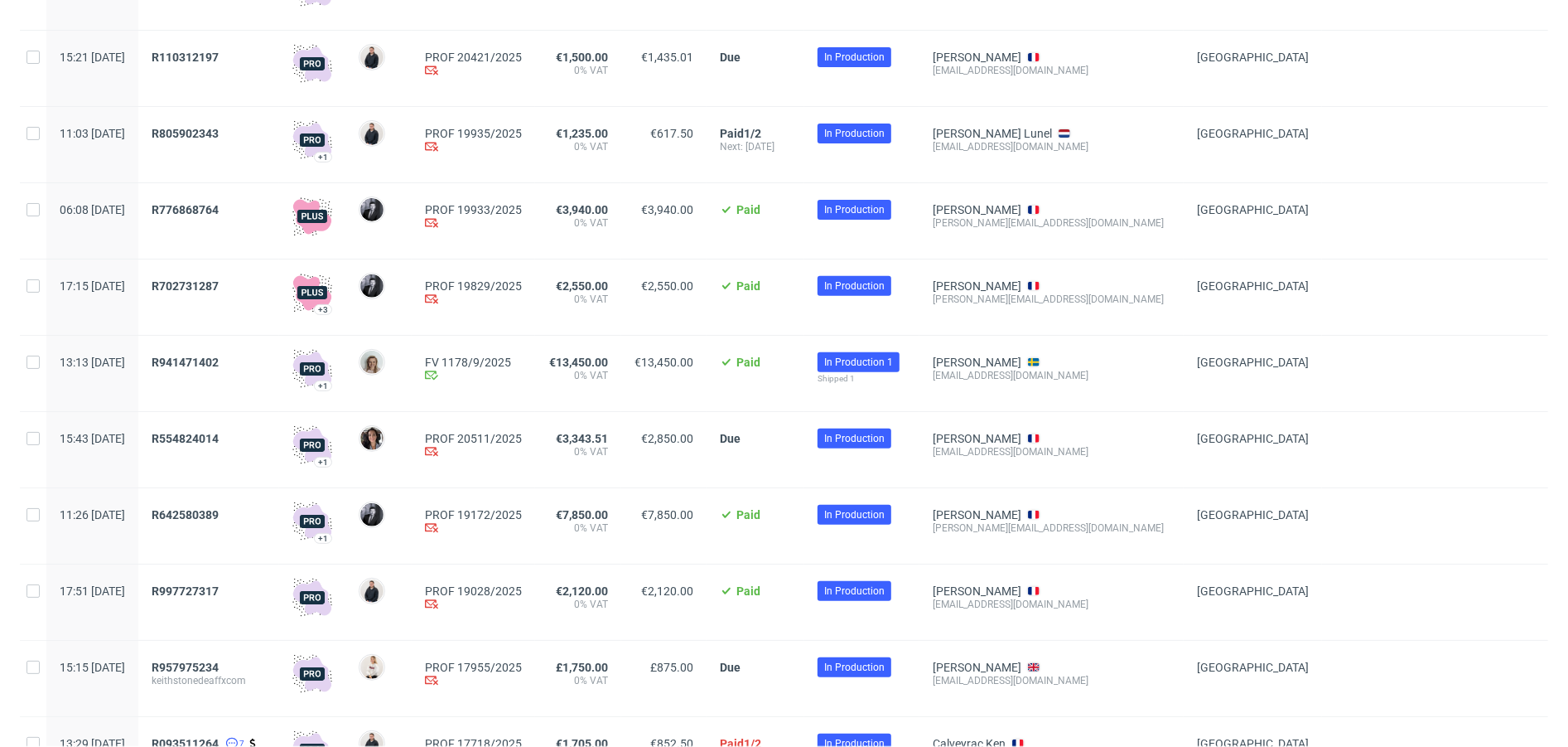
scroll to position [362, 0]
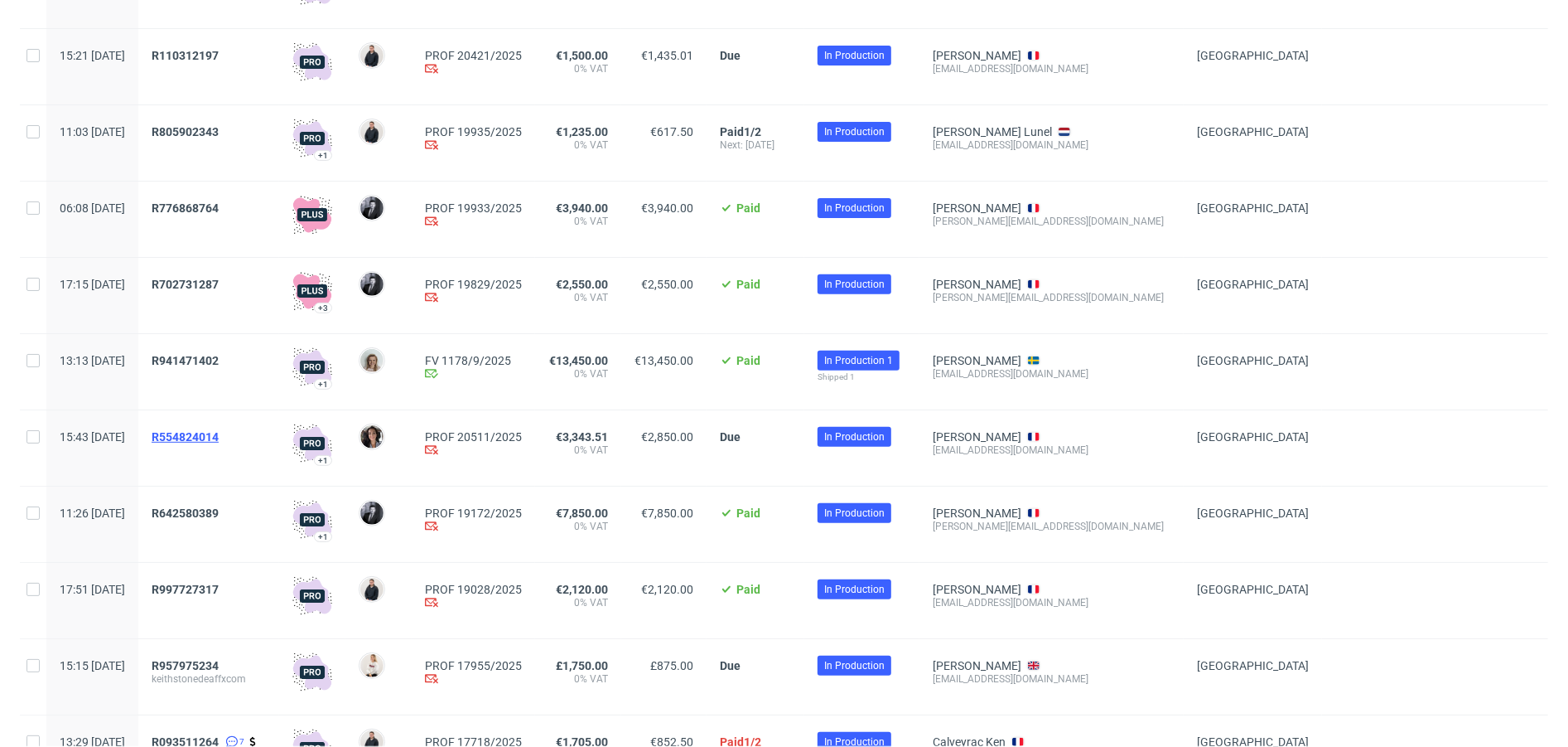
click at [219, 434] on span "R554824014" at bounding box center [185, 437] width 68 height 13
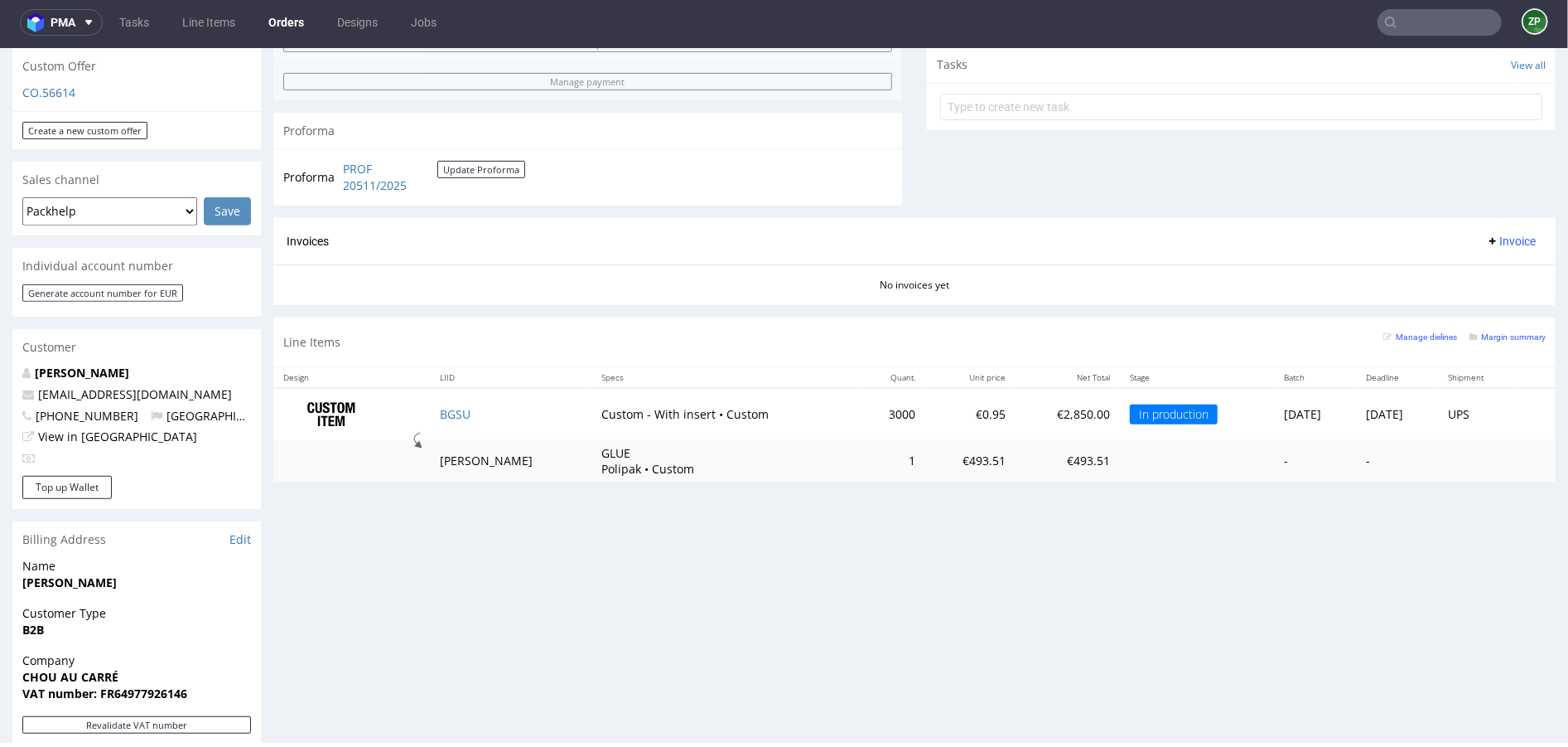
scroll to position [600, 0]
